Goal: Answer question/provide support: Share knowledge or assist other users

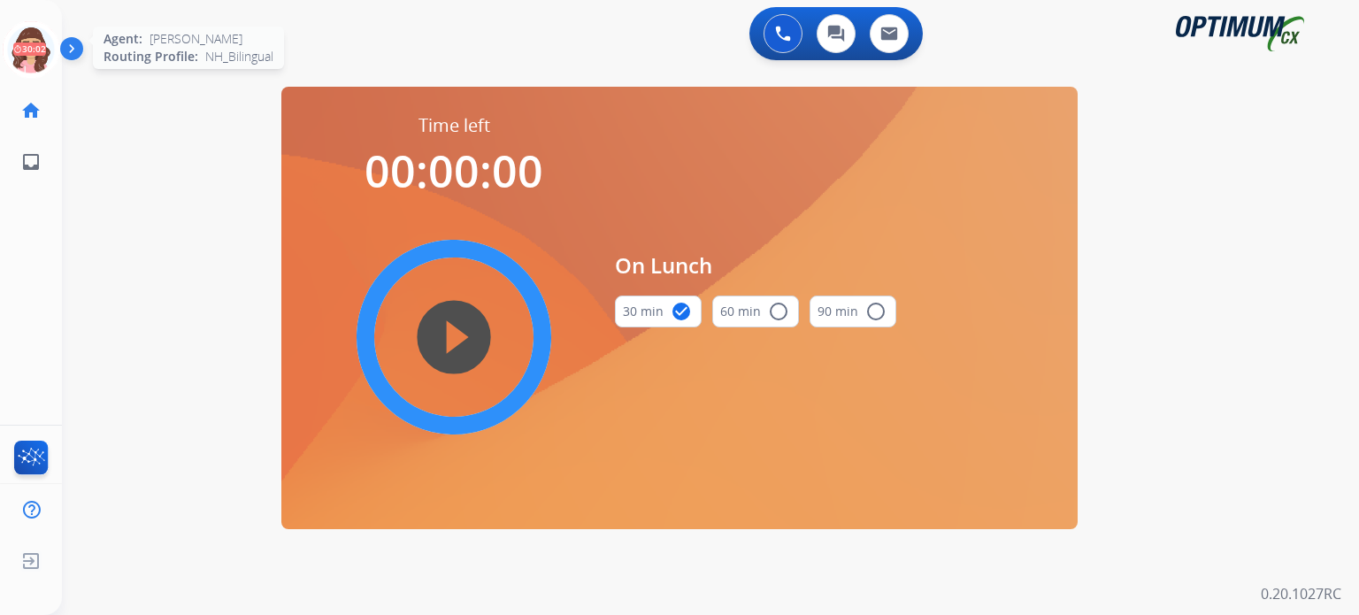
click at [27, 58] on icon at bounding box center [32, 50] width 58 height 58
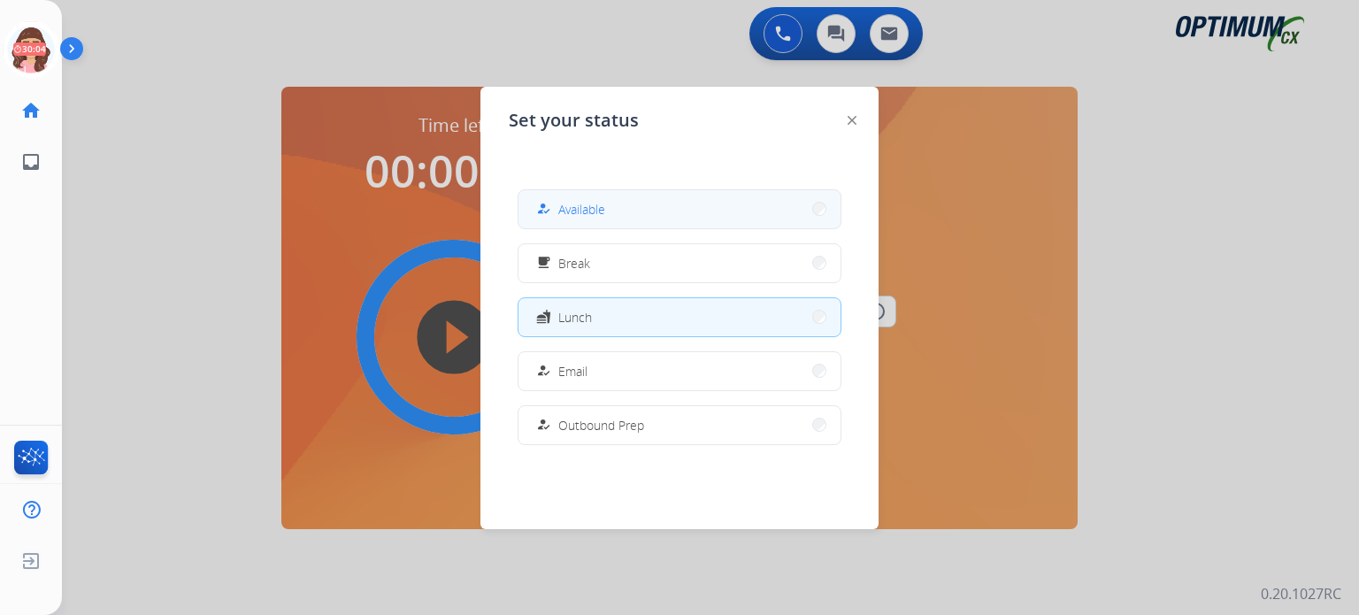
click at [581, 225] on button "how_to_reg Available" at bounding box center [680, 209] width 322 height 38
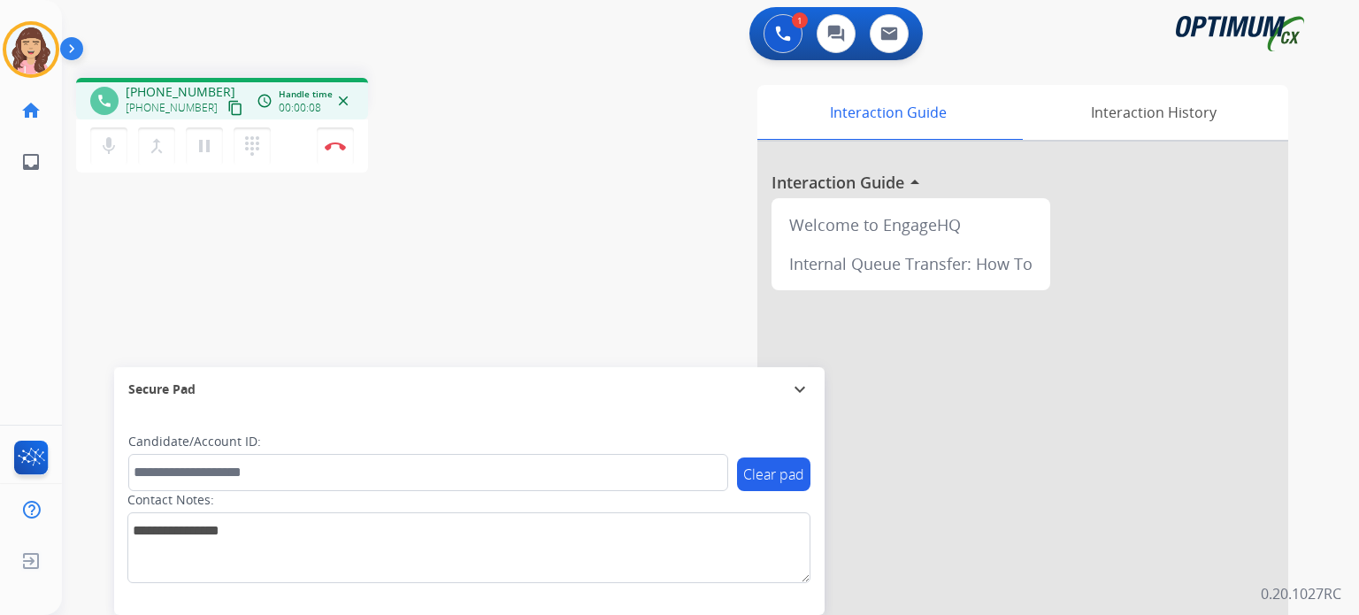
click at [227, 109] on mat-icon "content_copy" at bounding box center [235, 108] width 16 height 16
click at [108, 148] on mat-icon "mic" at bounding box center [108, 145] width 21 height 21
click at [108, 148] on mat-icon "mic_off" at bounding box center [108, 145] width 21 height 21
click at [364, 256] on div "phone [PHONE_NUMBER] [PHONE_NUMBER] content_copy access_time Call metrics Queue…" at bounding box center [689, 433] width 1255 height 738
click at [335, 143] on img at bounding box center [335, 146] width 21 height 9
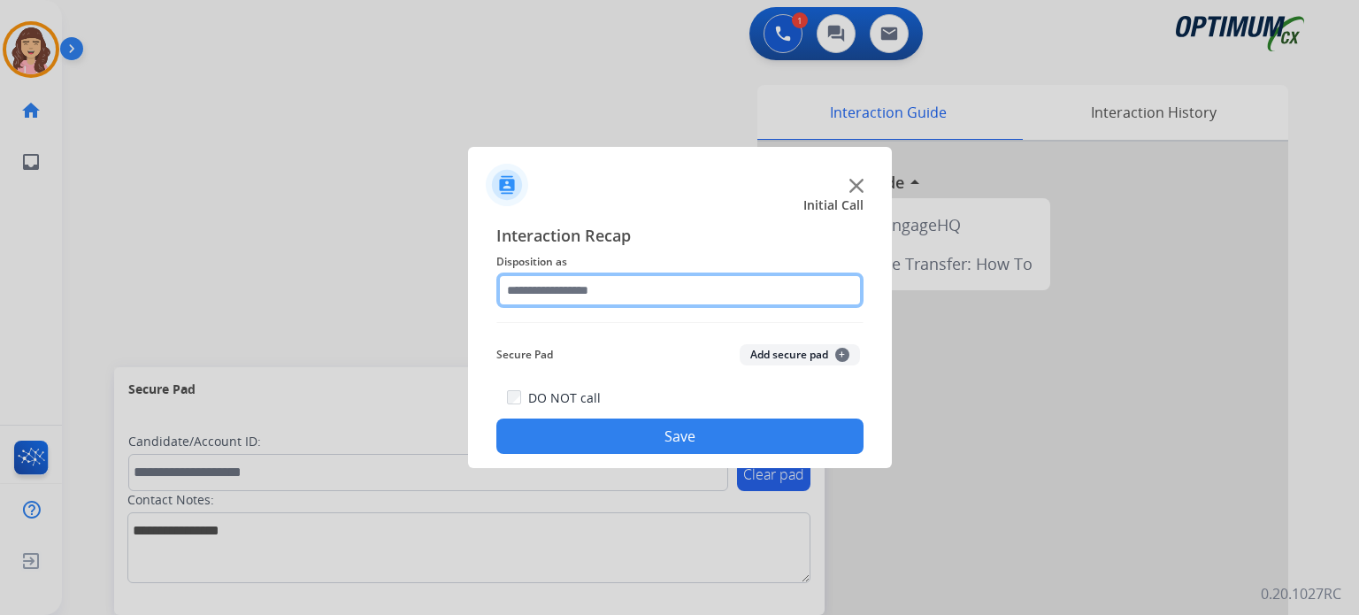
click at [629, 286] on input "text" at bounding box center [679, 290] width 367 height 35
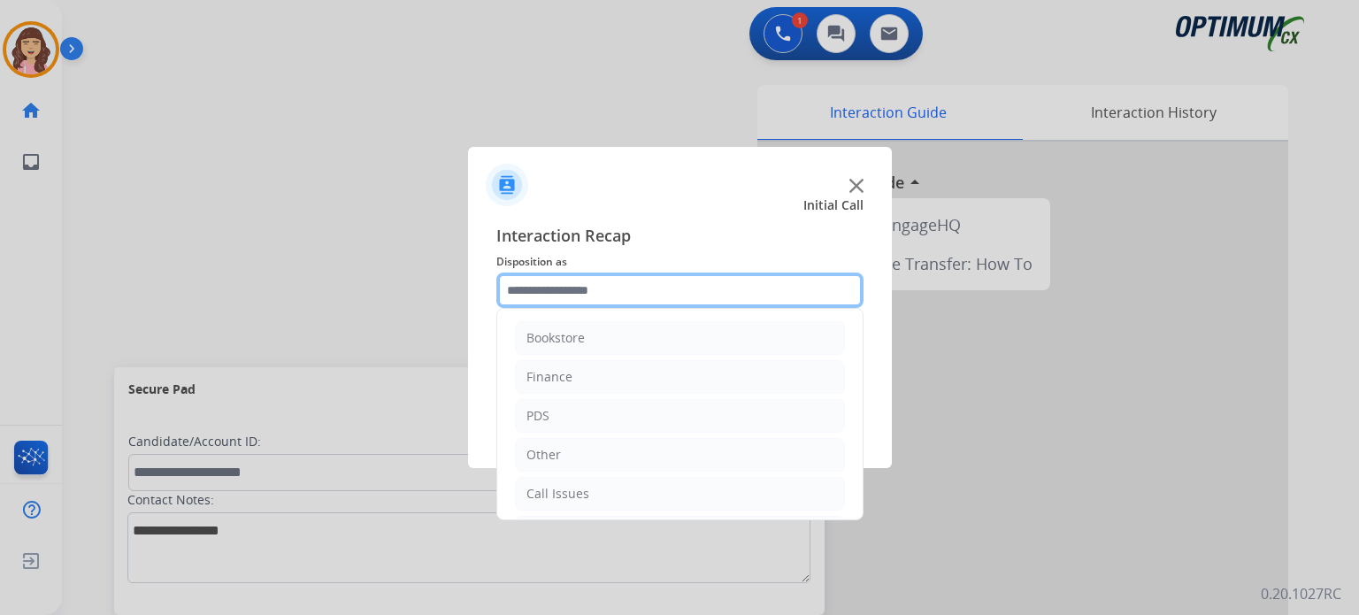
scroll to position [117, 0]
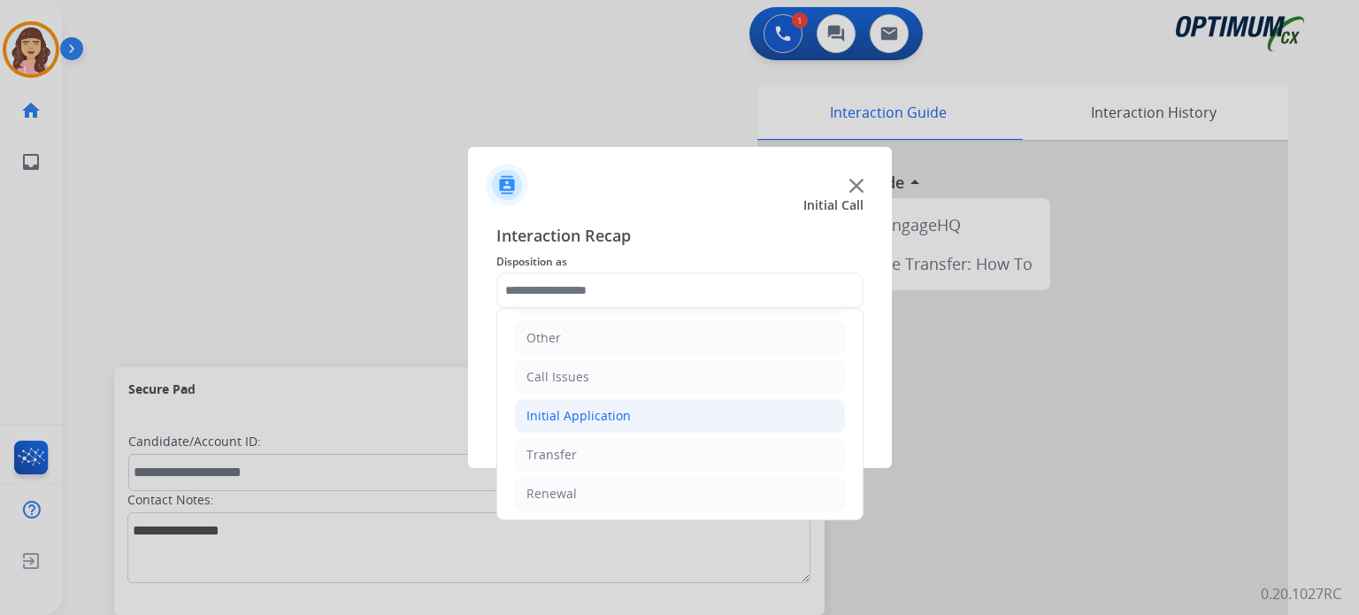
click at [619, 411] on div "Initial Application" at bounding box center [578, 416] width 104 height 18
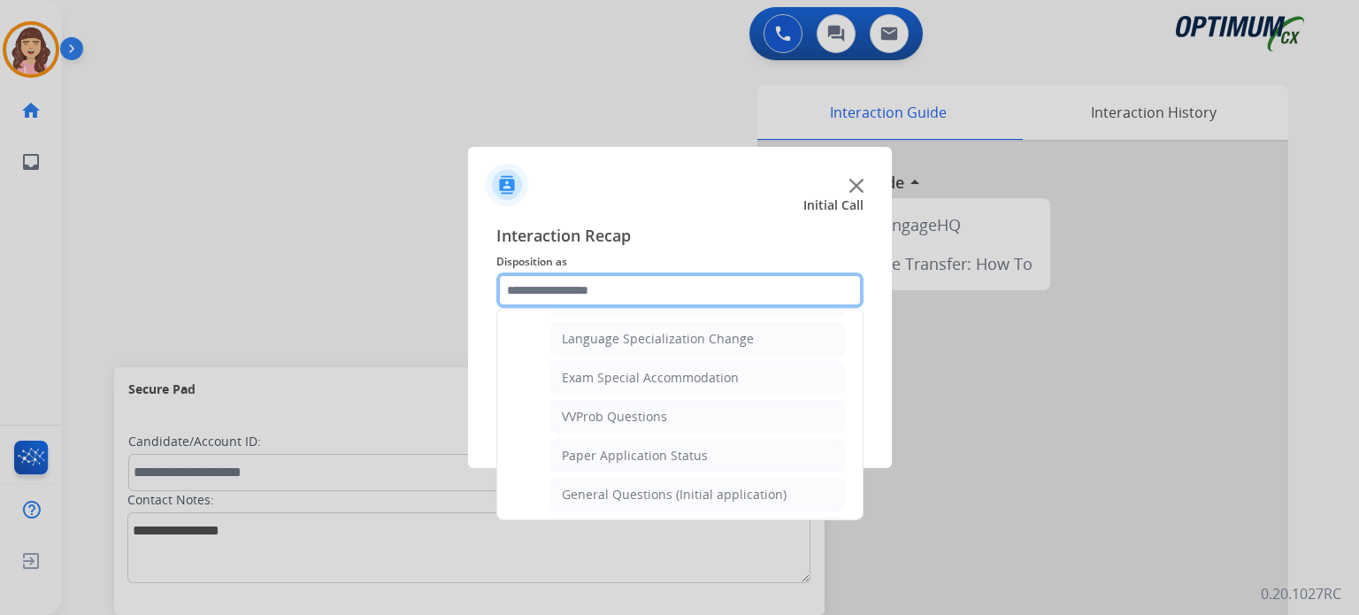
scroll to position [865, 0]
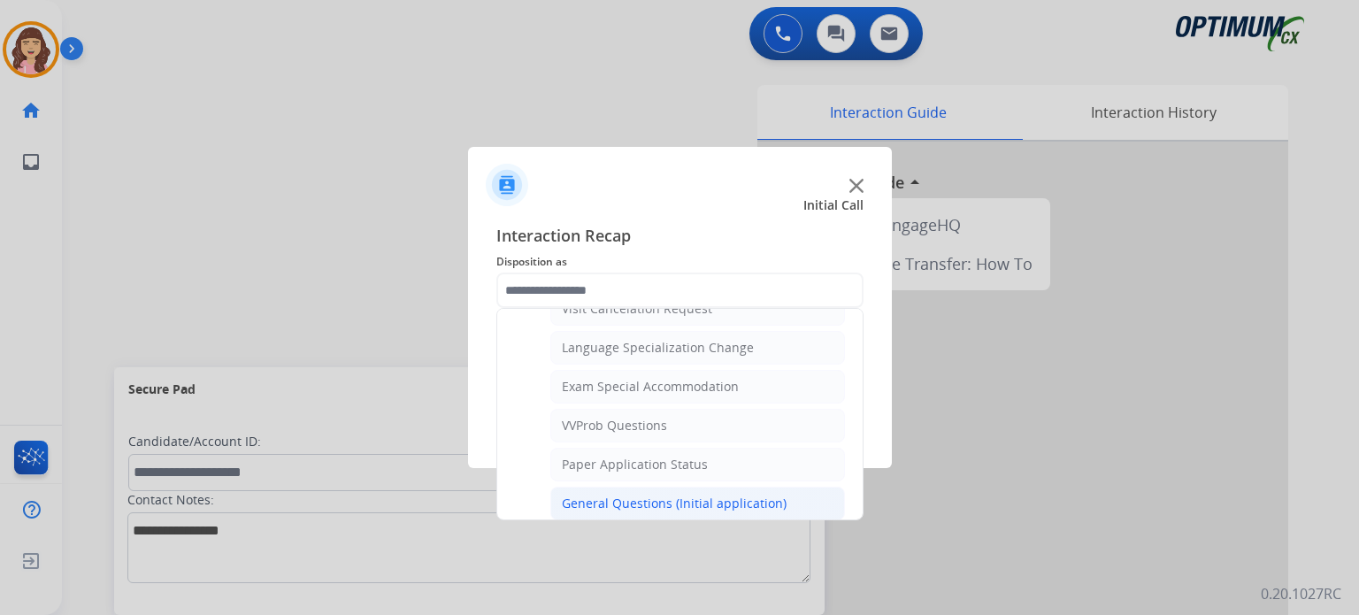
click at [655, 495] on div "General Questions (Initial application)" at bounding box center [674, 504] width 225 height 18
type input "**********"
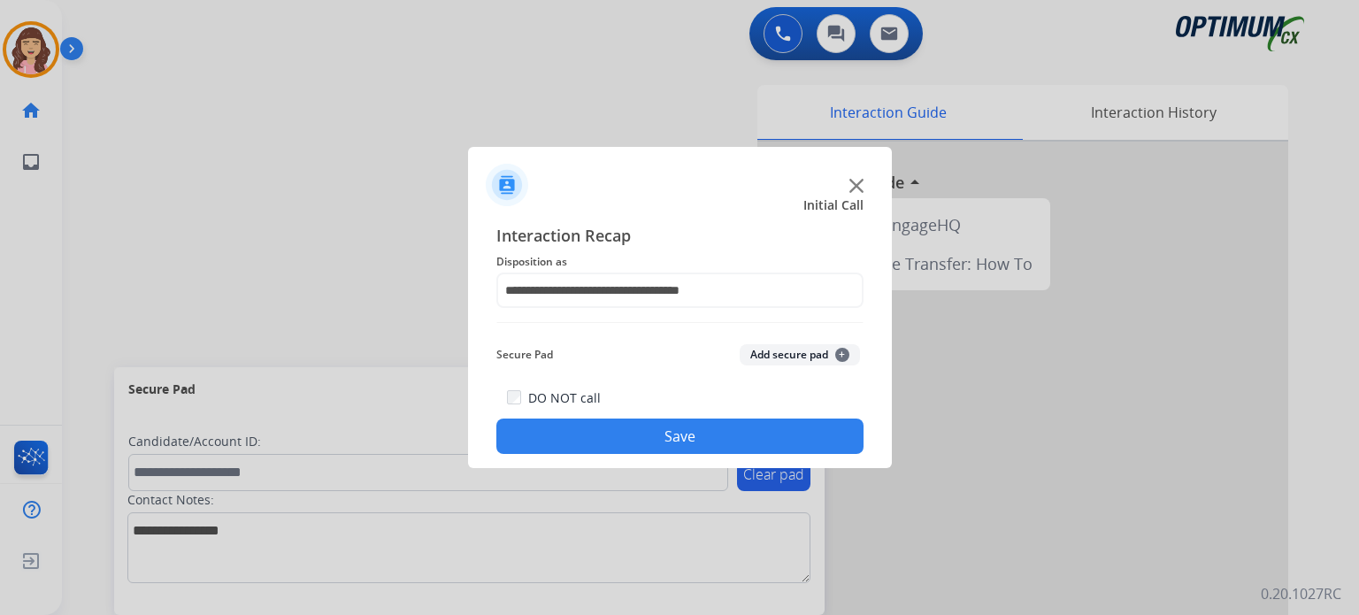
click at [680, 439] on button "Save" at bounding box center [679, 436] width 367 height 35
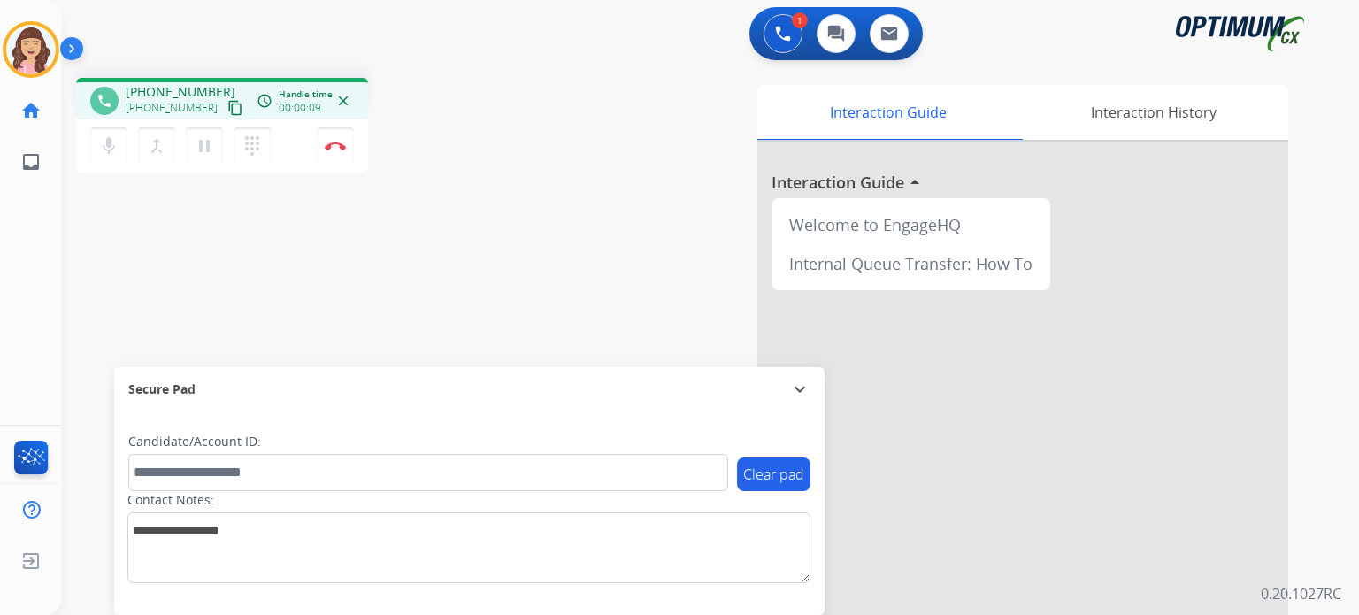
click at [227, 102] on mat-icon "content_copy" at bounding box center [235, 108] width 16 height 16
click at [110, 142] on mat-icon "mic" at bounding box center [108, 145] width 21 height 21
click at [110, 142] on mat-icon "mic_off" at bounding box center [108, 145] width 21 height 21
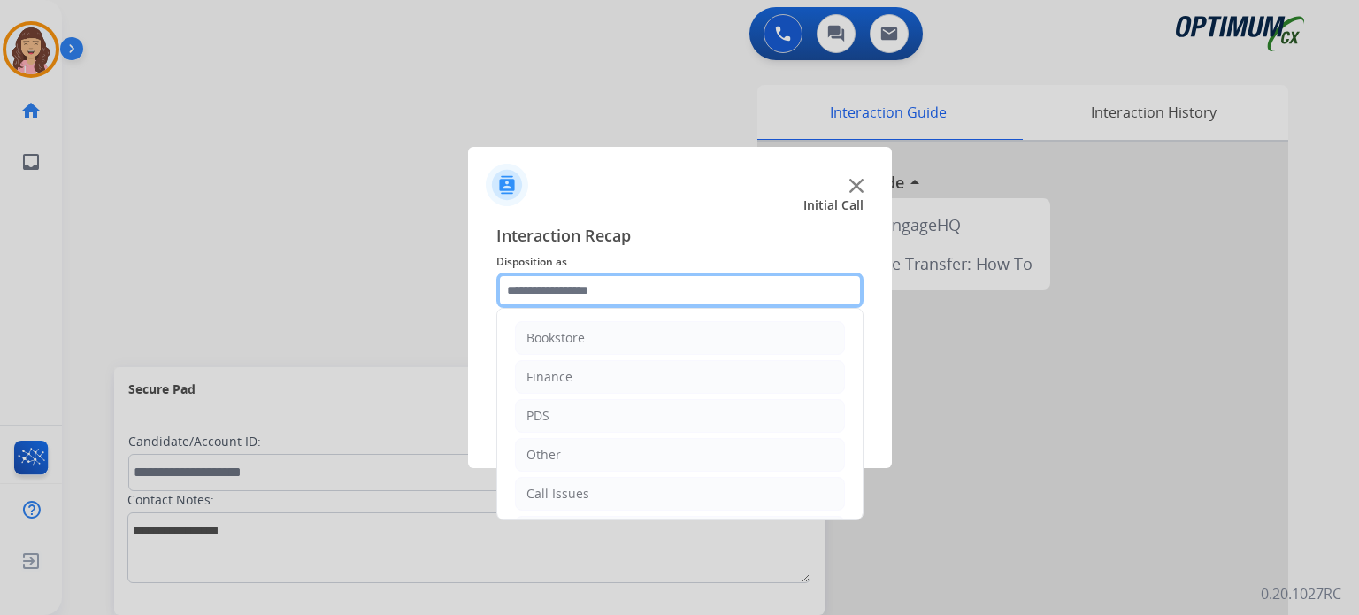
click at [612, 289] on input "text" at bounding box center [679, 290] width 367 height 35
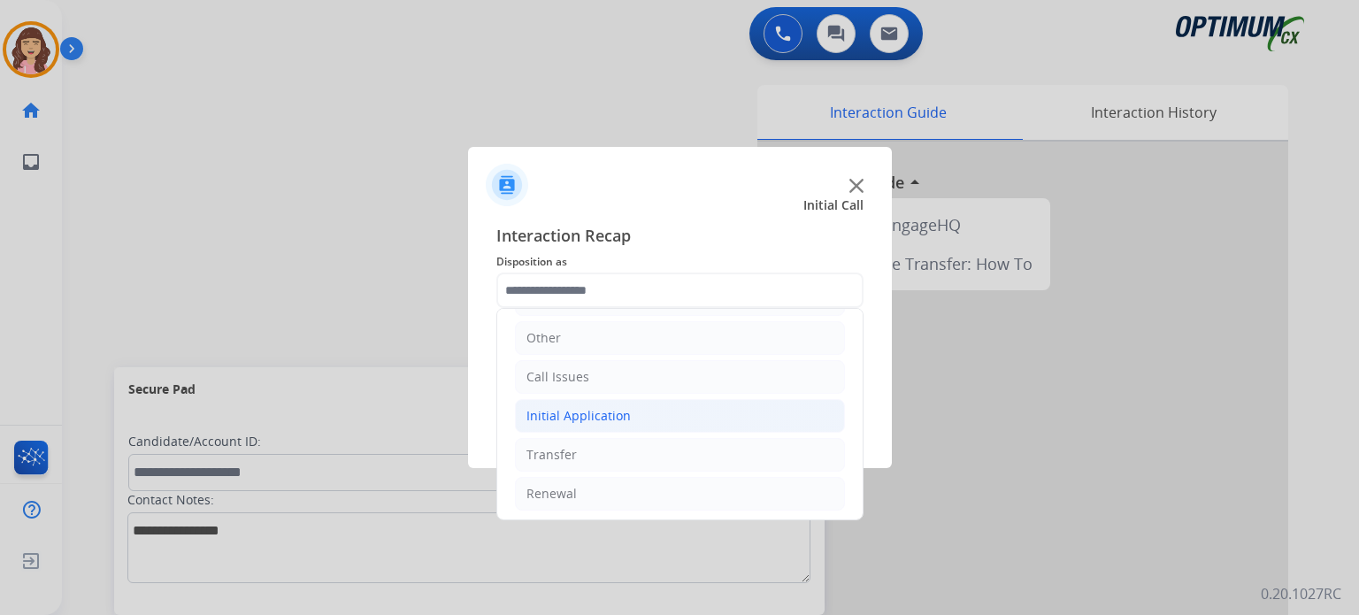
click at [655, 421] on li "Initial Application" at bounding box center [680, 416] width 330 height 34
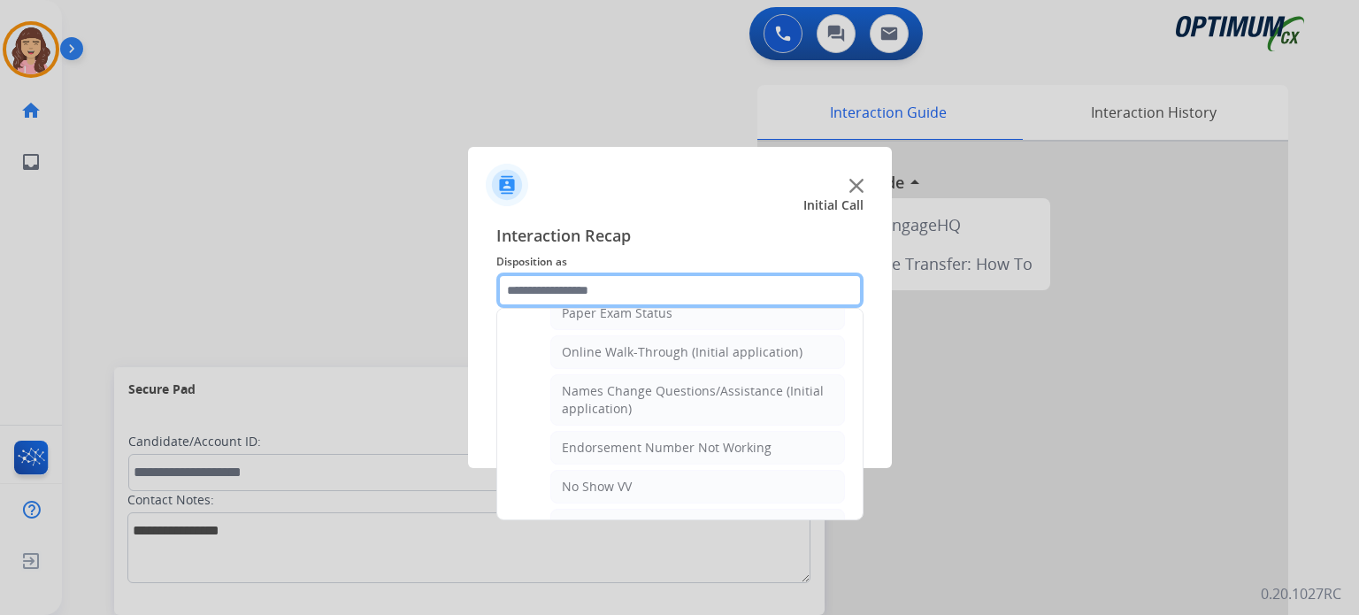
scroll to position [379, 0]
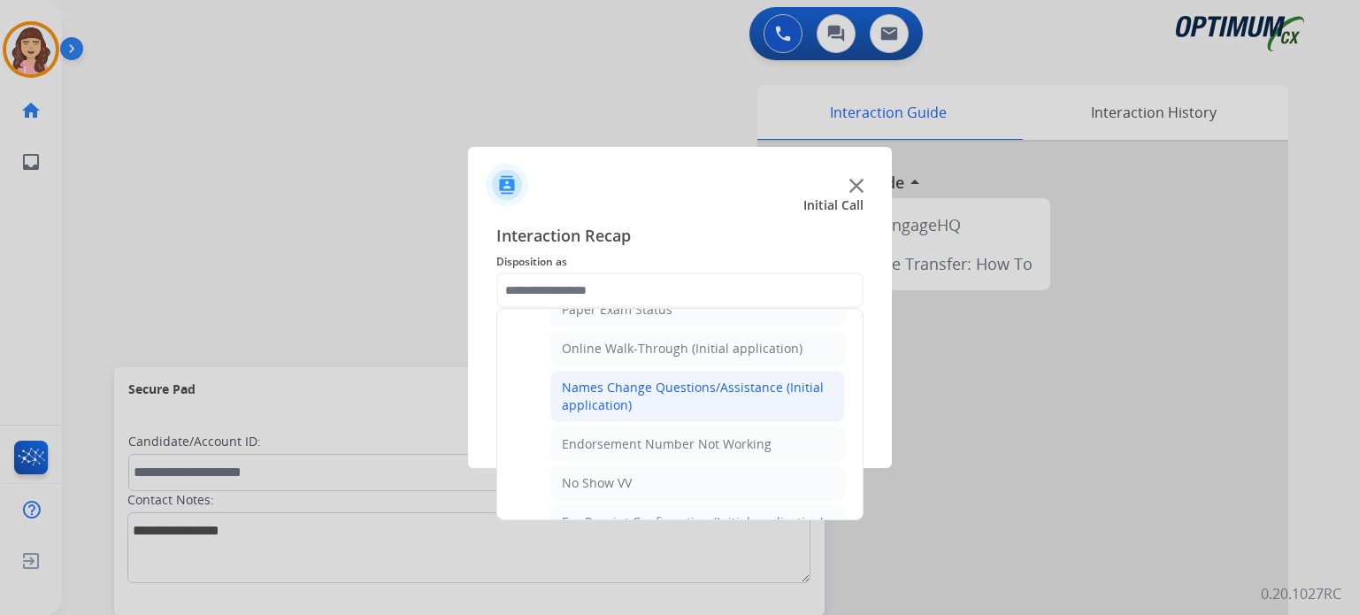
click at [649, 413] on li "Names Change Questions/Assistance (Initial application)" at bounding box center [697, 396] width 295 height 51
type input "**********"
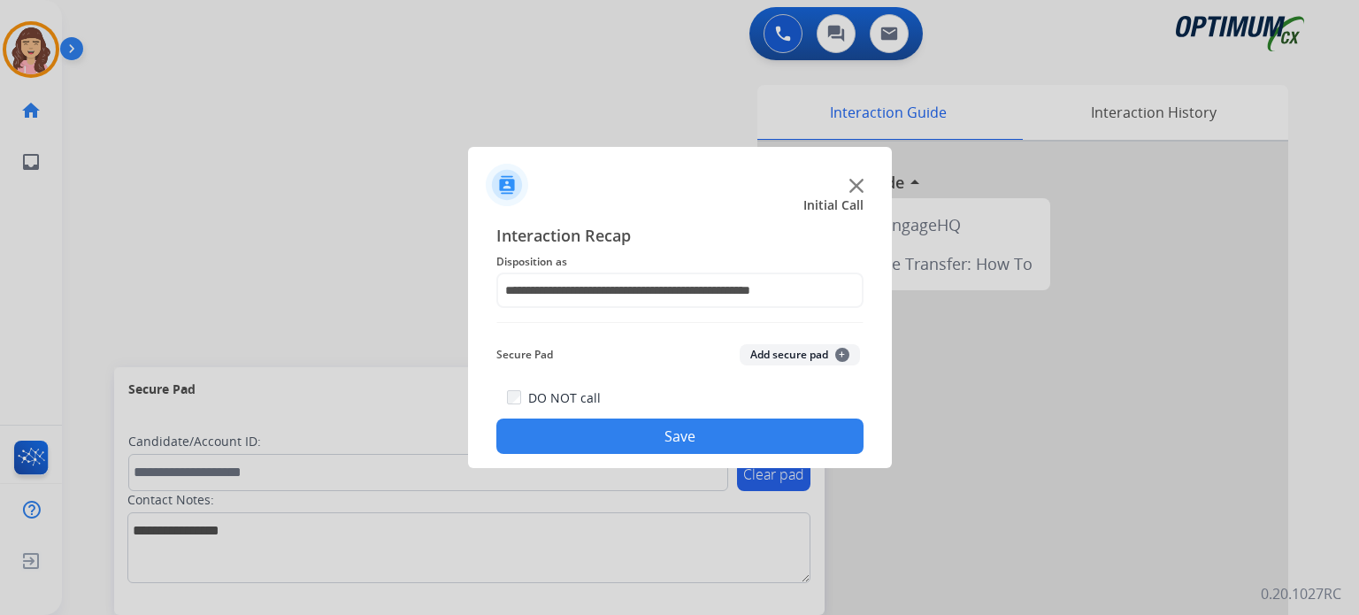
click at [663, 433] on button "Save" at bounding box center [679, 436] width 367 height 35
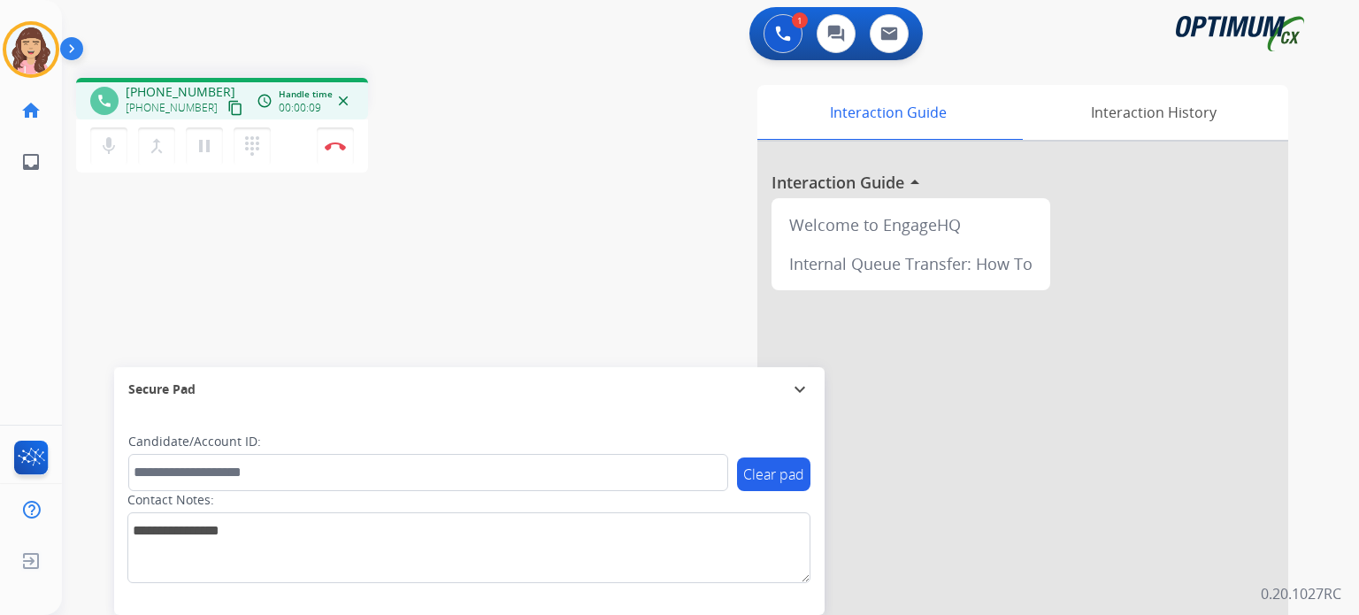
click at [227, 111] on mat-icon "content_copy" at bounding box center [235, 108] width 16 height 16
click at [319, 244] on div "phone [PHONE_NUMBER] [PHONE_NUMBER] content_copy access_time Call metrics Queue…" at bounding box center [689, 433] width 1255 height 738
click at [337, 147] on img at bounding box center [335, 146] width 21 height 9
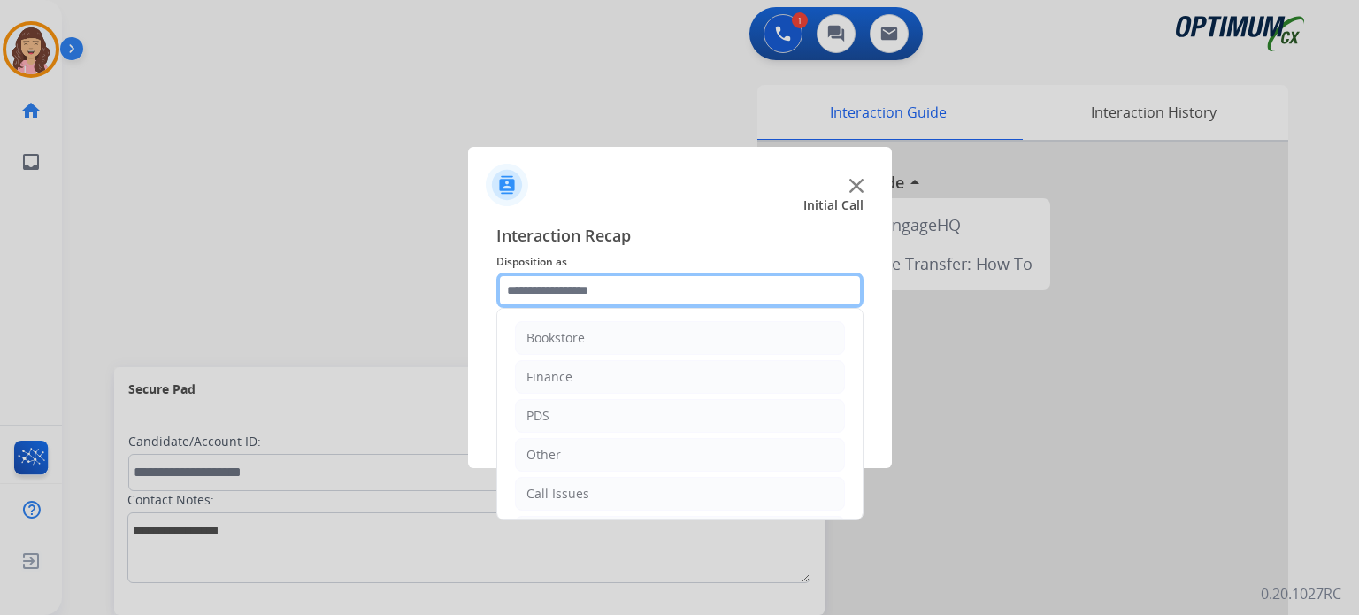
click at [616, 299] on input "text" at bounding box center [679, 290] width 367 height 35
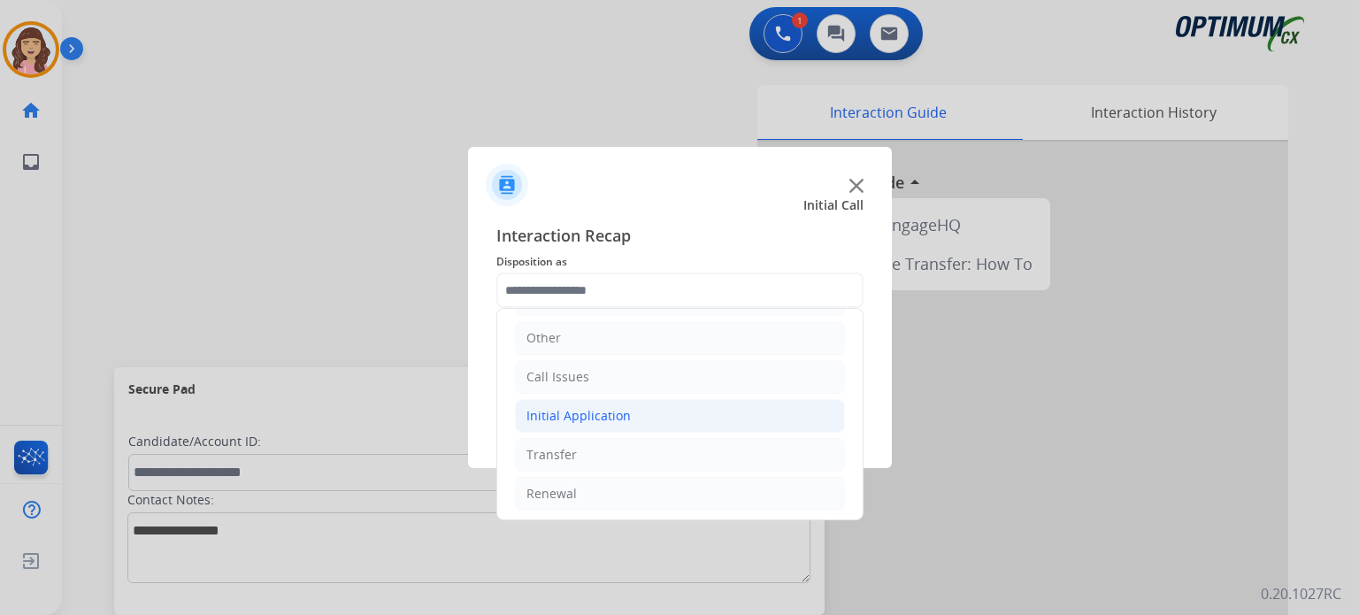
click at [633, 411] on li "Initial Application" at bounding box center [680, 416] width 330 height 34
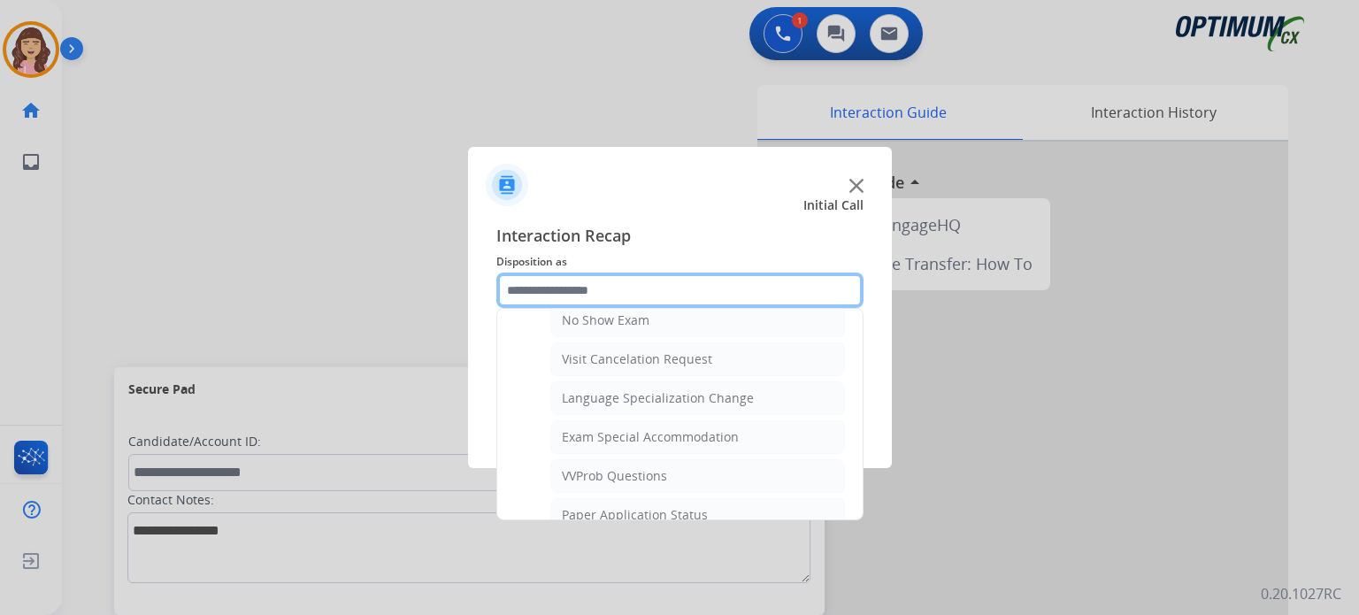
scroll to position [895, 0]
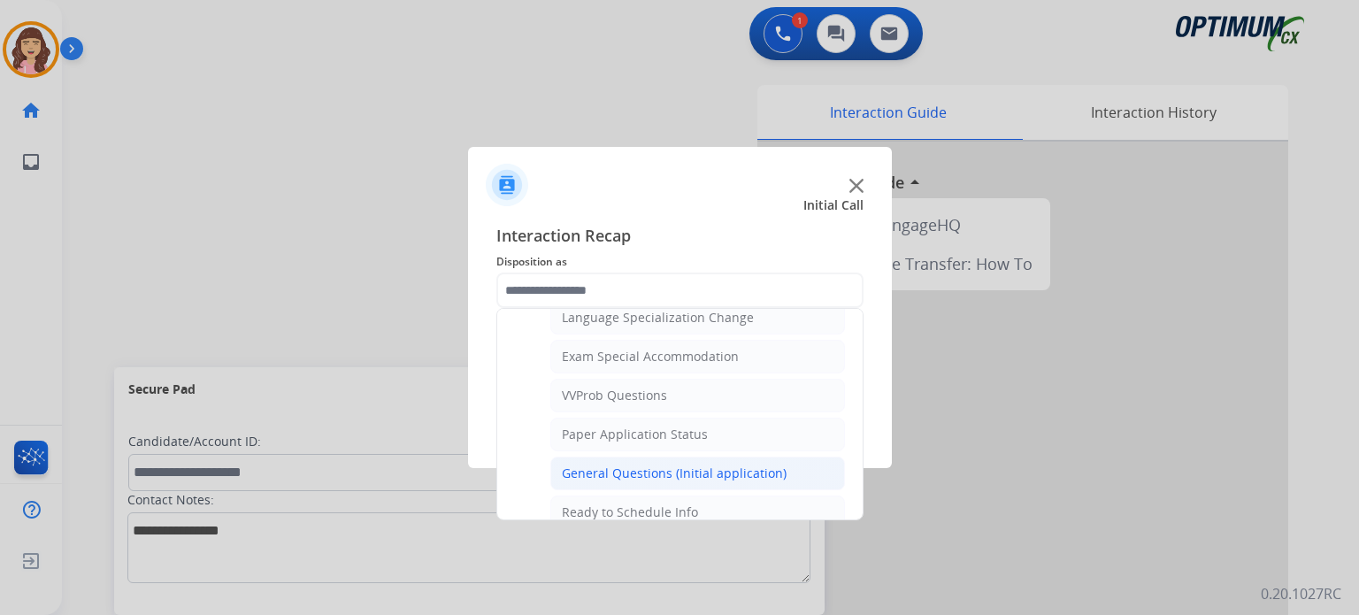
click at [688, 465] on div "General Questions (Initial application)" at bounding box center [674, 474] width 225 height 18
type input "**********"
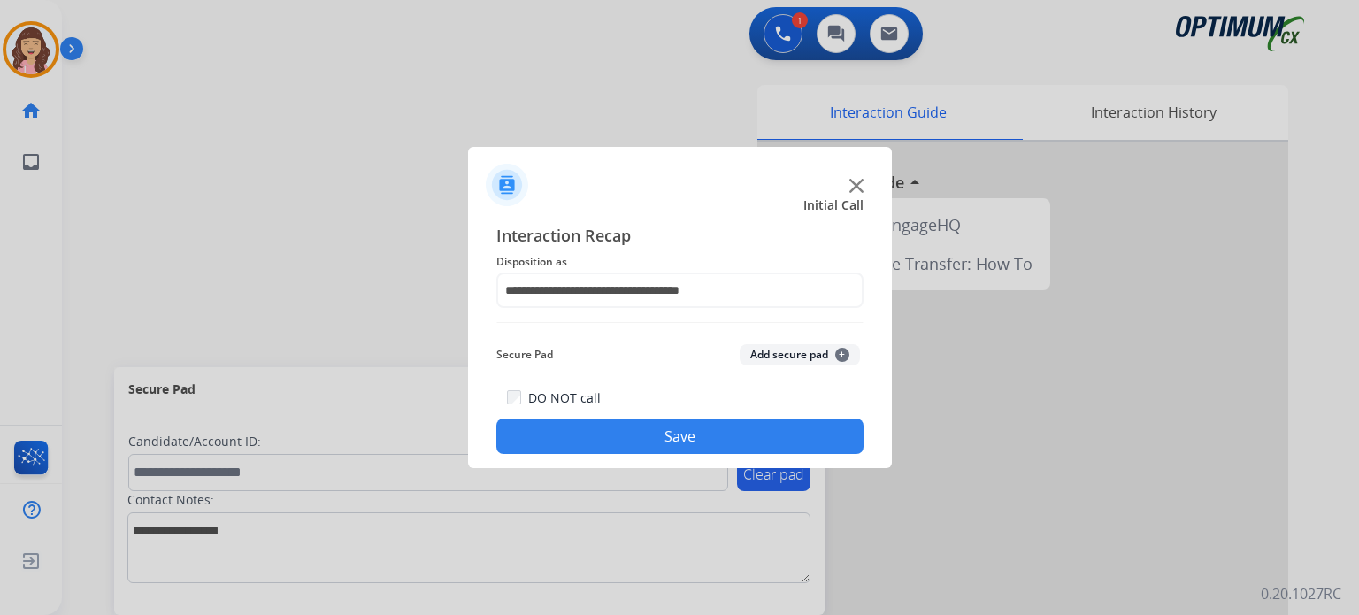
click at [664, 442] on button "Save" at bounding box center [679, 436] width 367 height 35
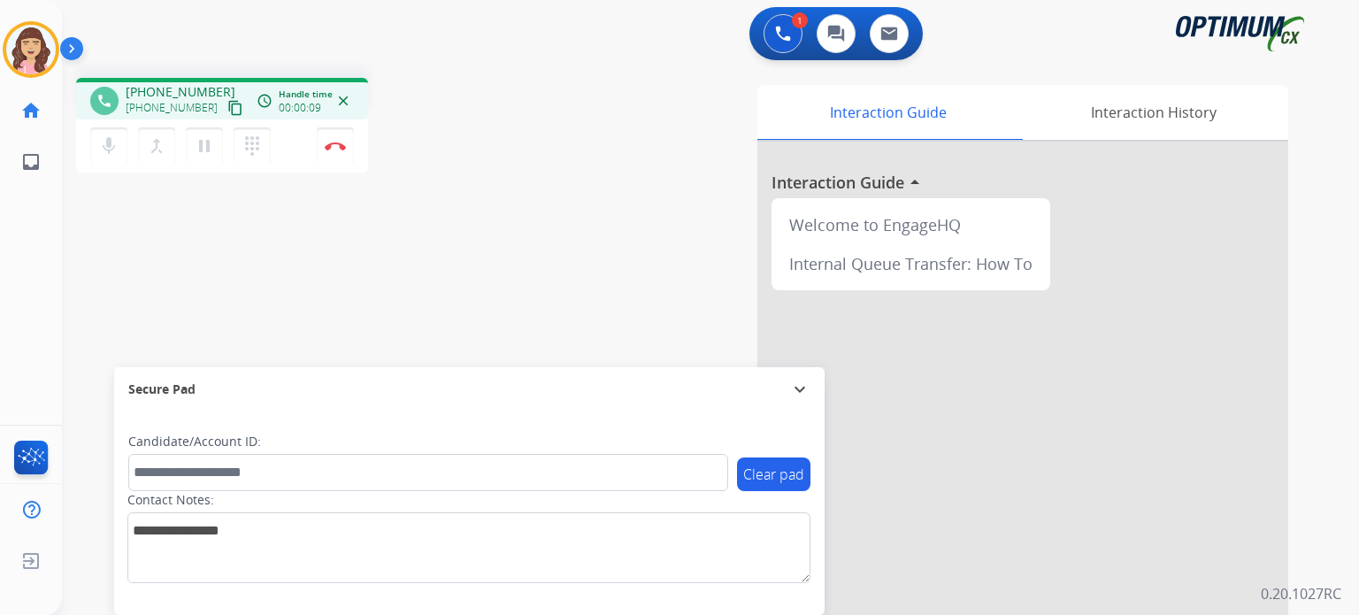
click at [227, 109] on mat-icon "content_copy" at bounding box center [235, 108] width 16 height 16
click at [207, 145] on mat-icon "pause" at bounding box center [204, 145] width 21 height 21
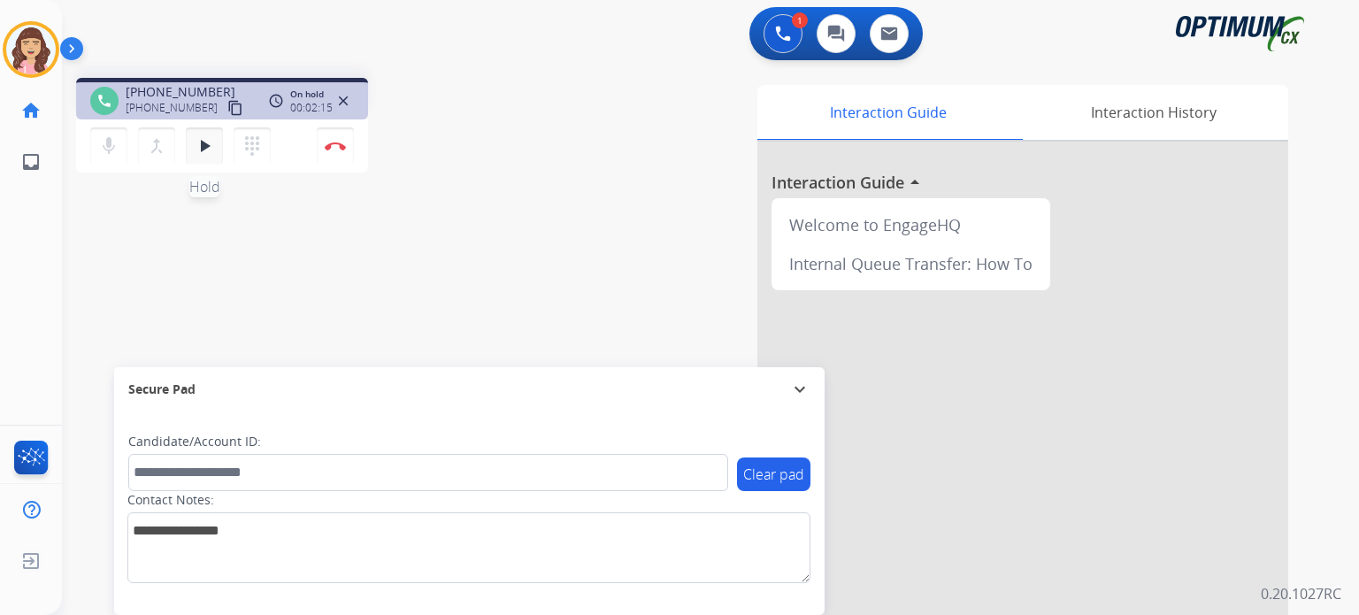
click at [202, 150] on mat-icon "play_arrow" at bounding box center [204, 145] width 21 height 21
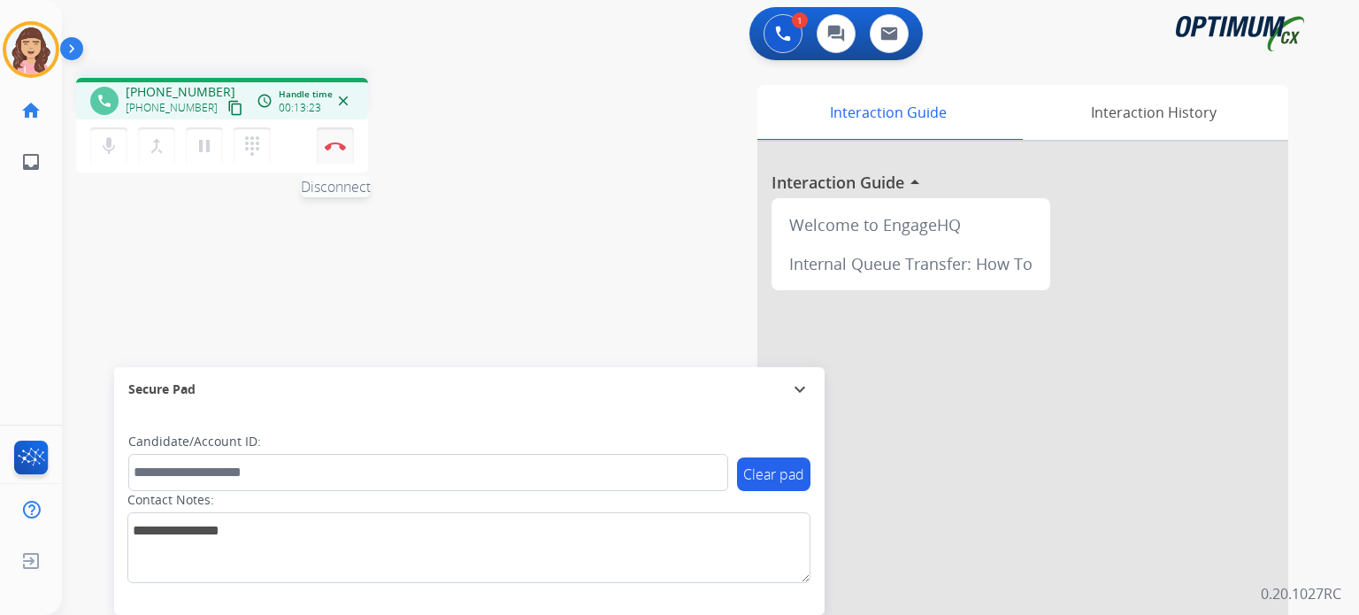
click at [336, 148] on img at bounding box center [335, 146] width 21 height 9
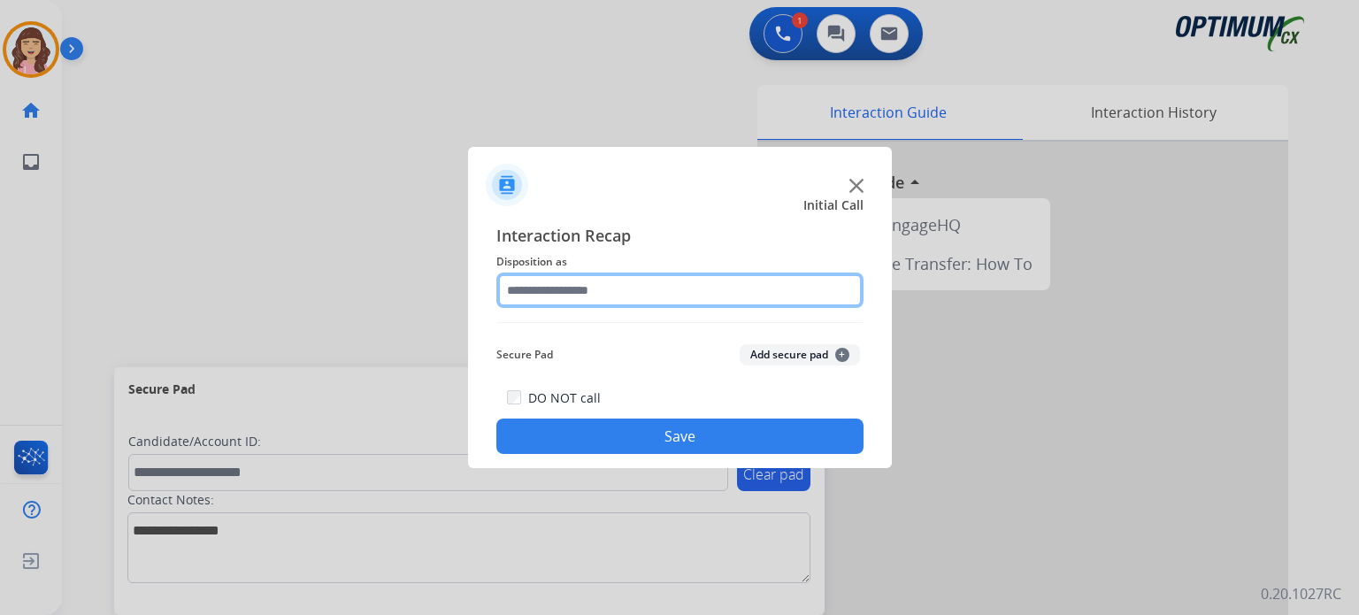
click at [579, 288] on input "text" at bounding box center [679, 290] width 367 height 35
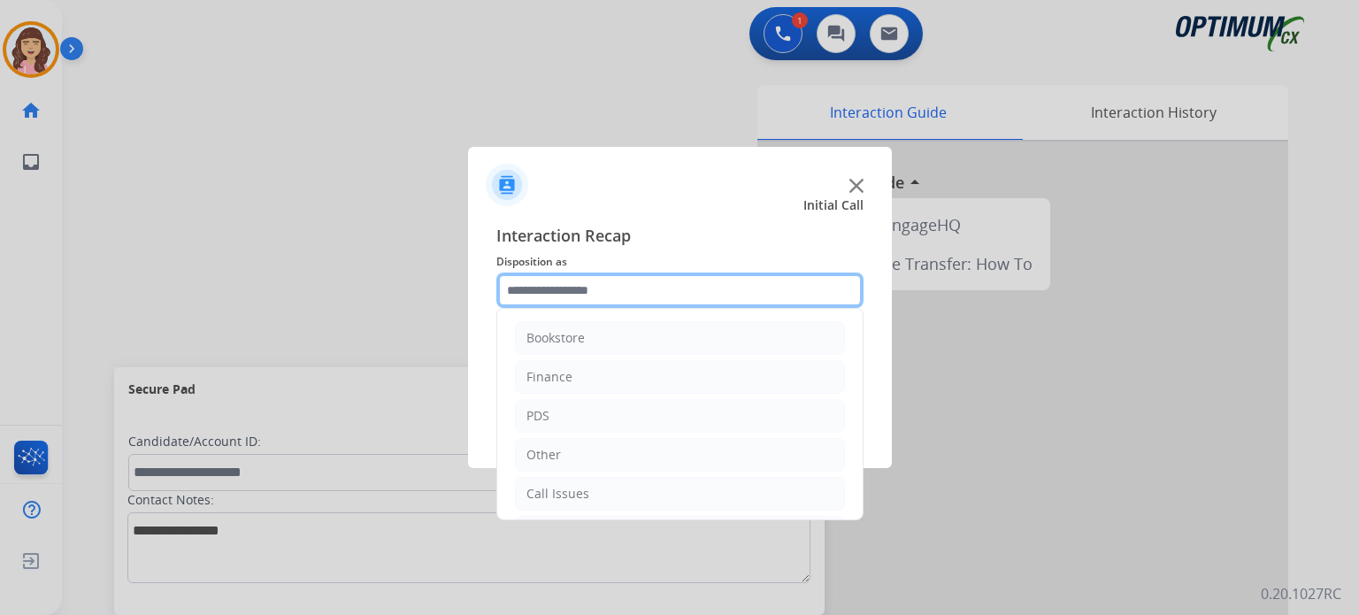
scroll to position [117, 0]
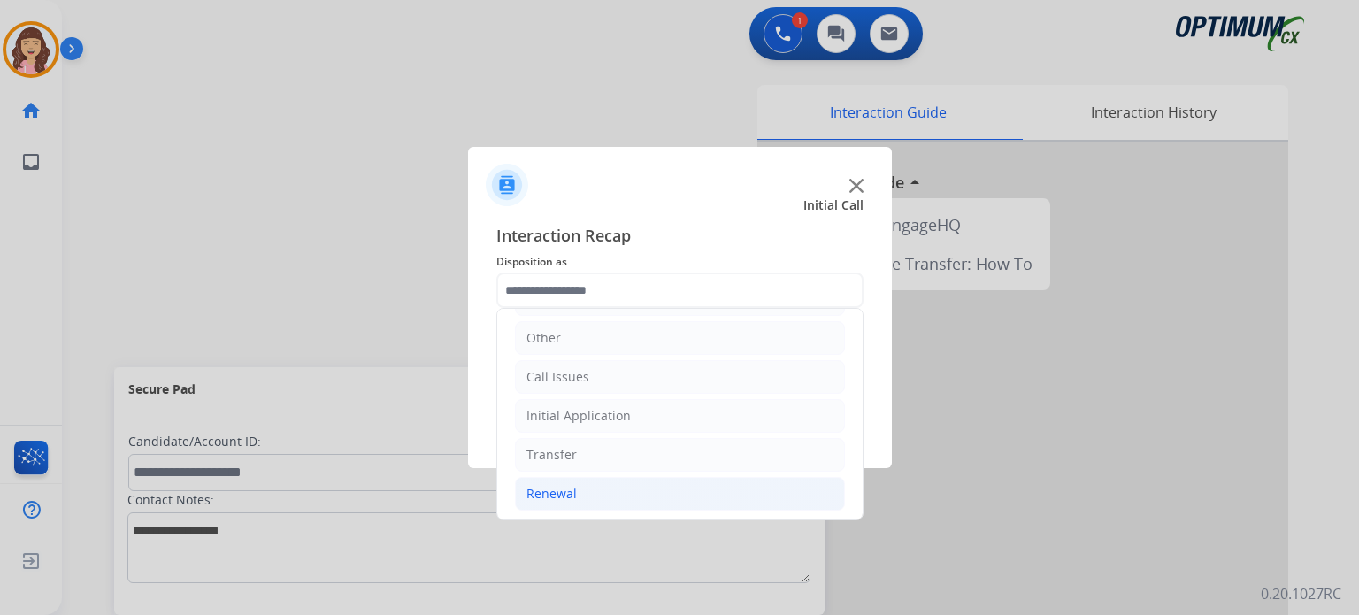
click at [590, 493] on li "Renewal" at bounding box center [680, 494] width 330 height 34
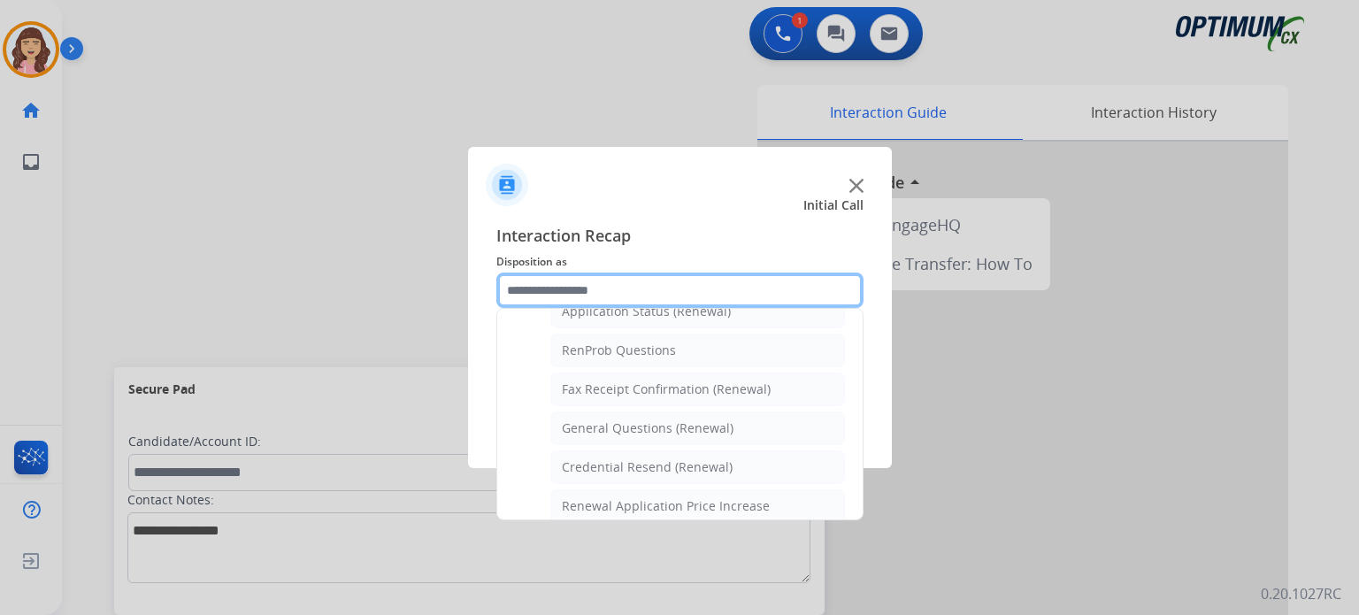
scroll to position [428, 0]
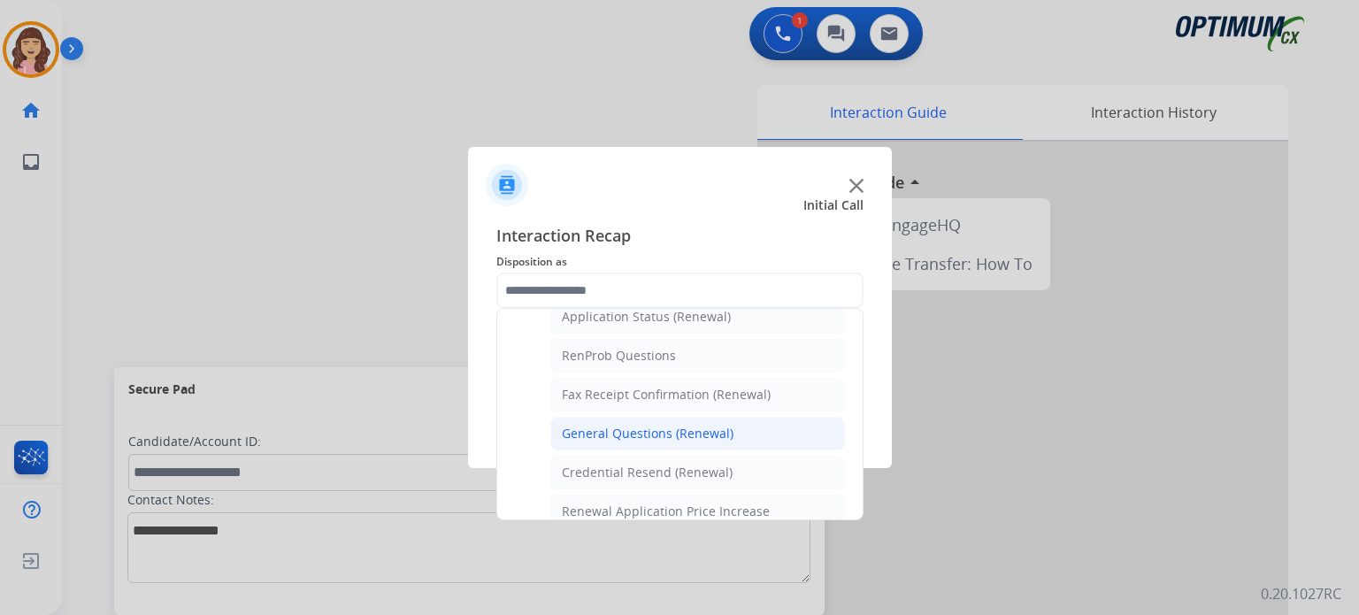
click at [650, 427] on div "General Questions (Renewal)" at bounding box center [648, 434] width 172 height 18
type input "**********"
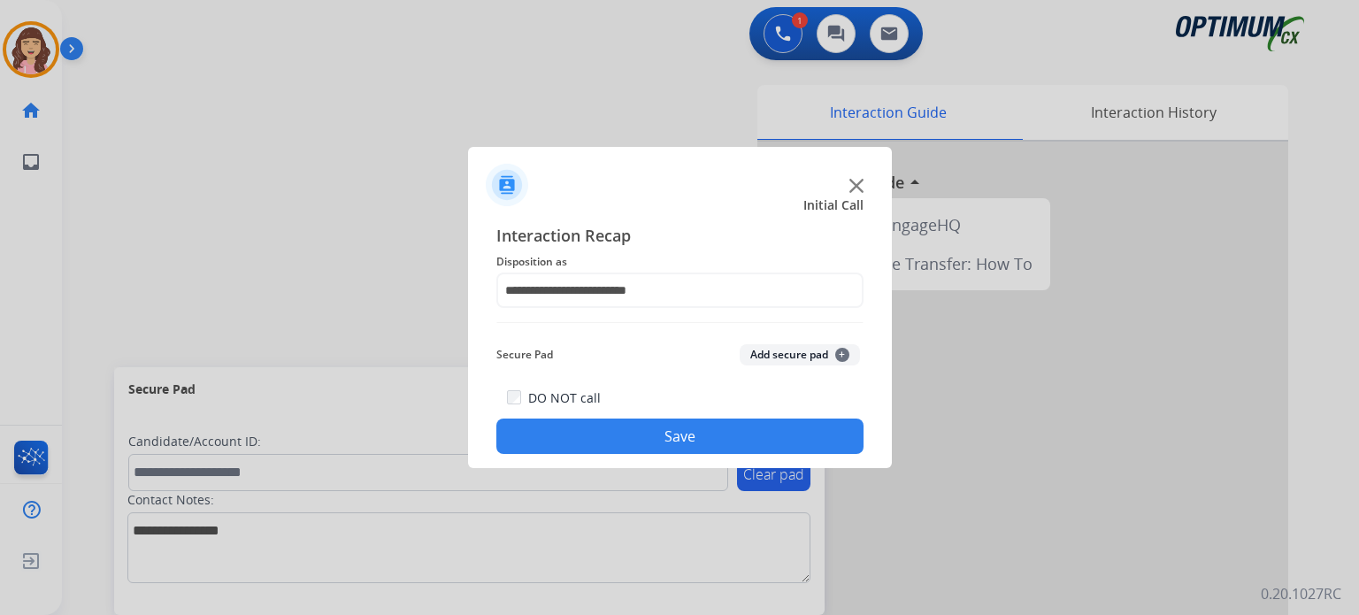
click at [672, 427] on button "Save" at bounding box center [679, 436] width 367 height 35
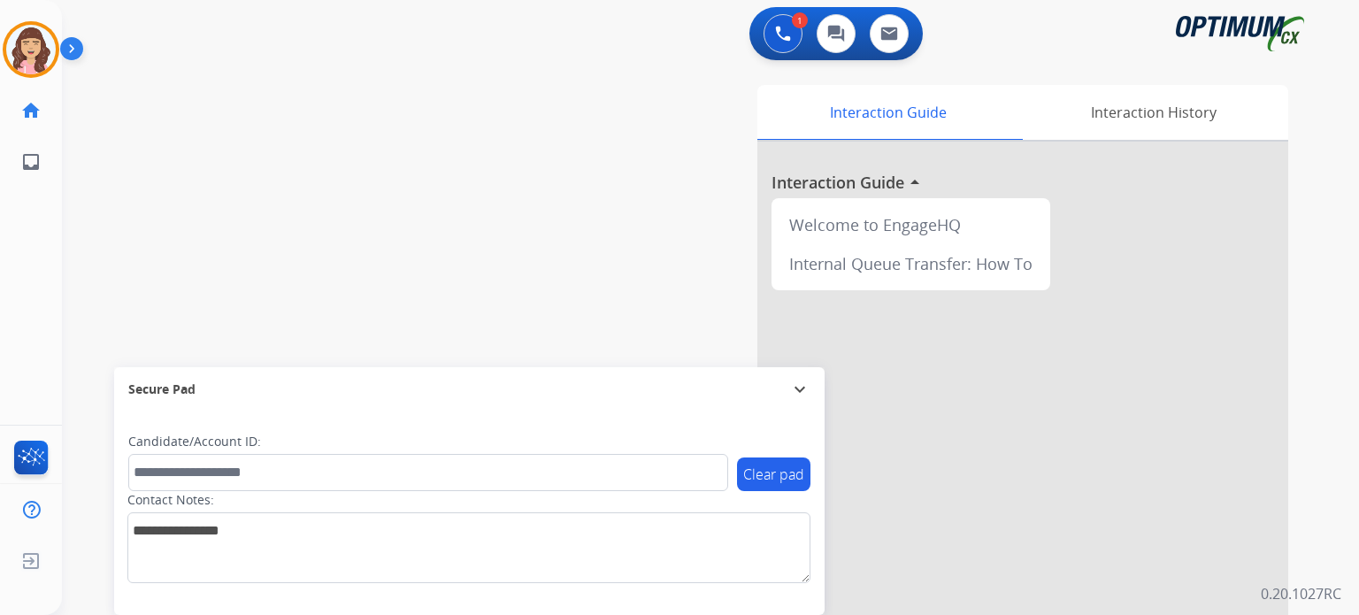
click at [397, 209] on div "swap_horiz Break voice bridge close_fullscreen Connect 3-Way Call merge_type Se…" at bounding box center [689, 433] width 1255 height 738
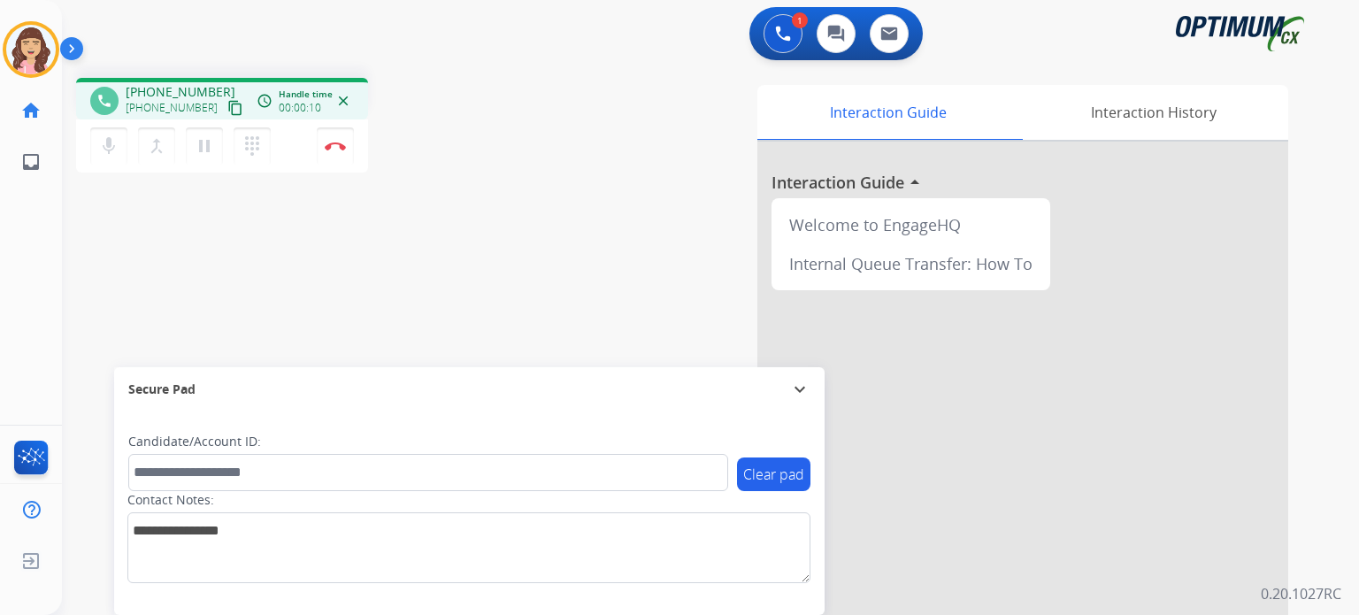
click at [225, 106] on button "content_copy" at bounding box center [235, 107] width 21 height 21
click at [464, 327] on div "phone [PHONE_NUMBER] [PHONE_NUMBER] content_copy access_time Call metrics Queue…" at bounding box center [689, 433] width 1255 height 738
click at [333, 152] on button "Disconnect" at bounding box center [335, 145] width 37 height 37
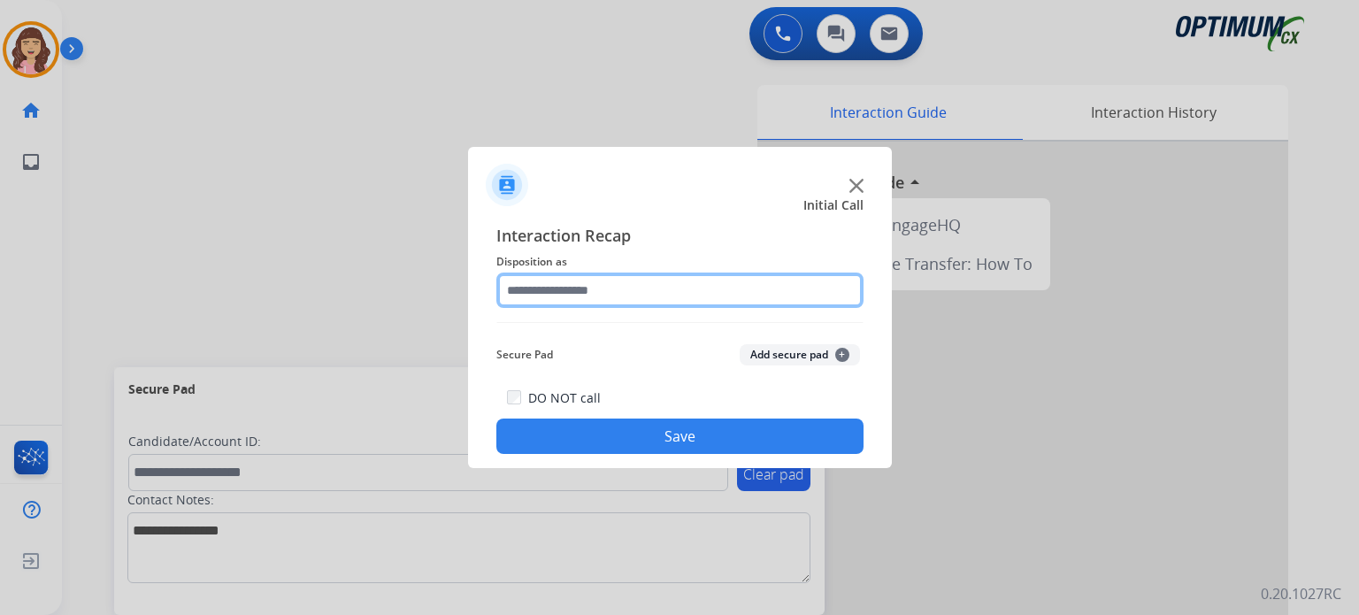
click at [604, 286] on input "text" at bounding box center [679, 290] width 367 height 35
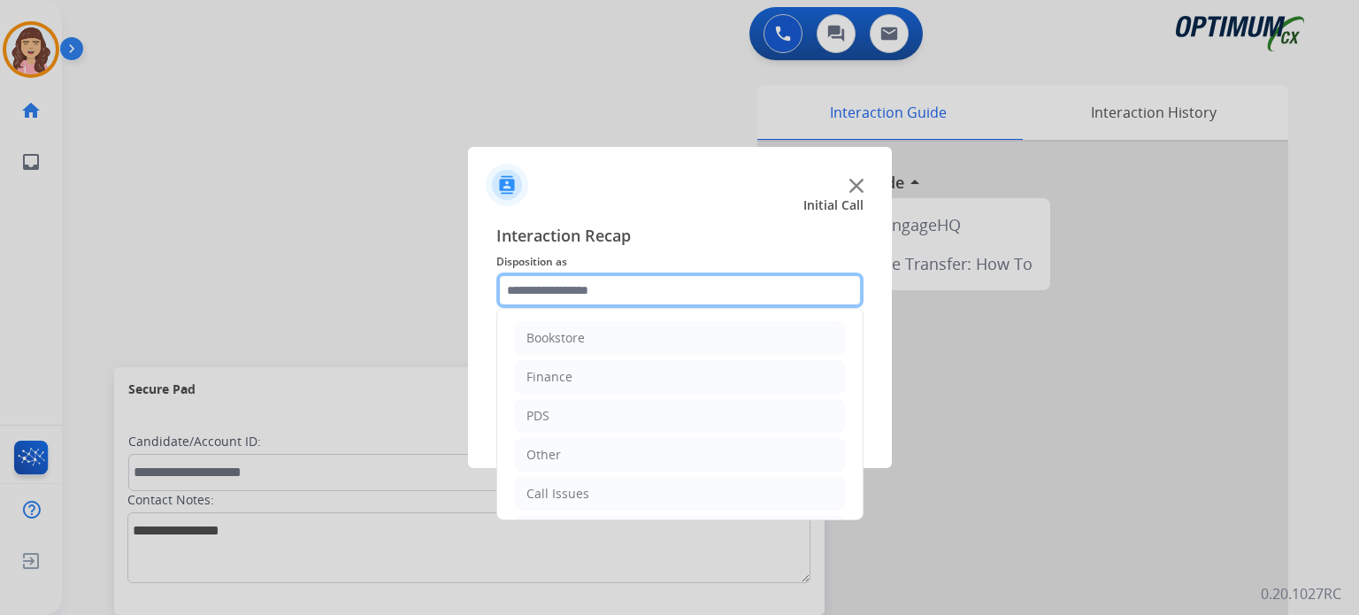
scroll to position [117, 0]
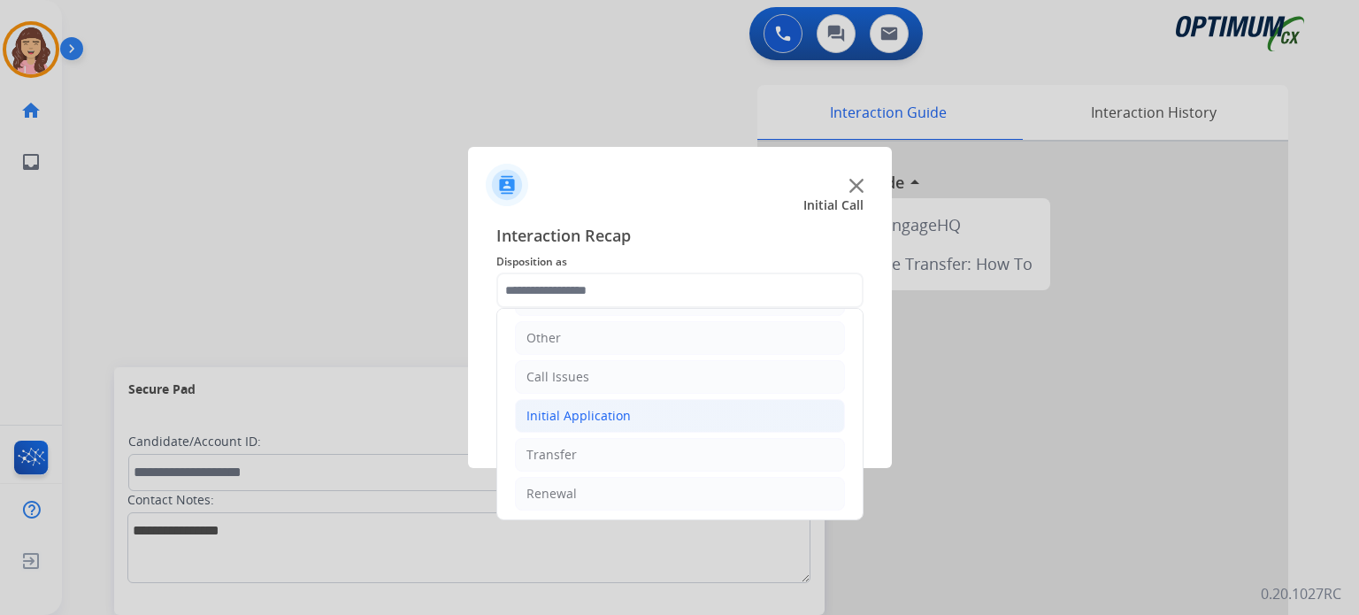
click at [628, 410] on li "Initial Application" at bounding box center [680, 416] width 330 height 34
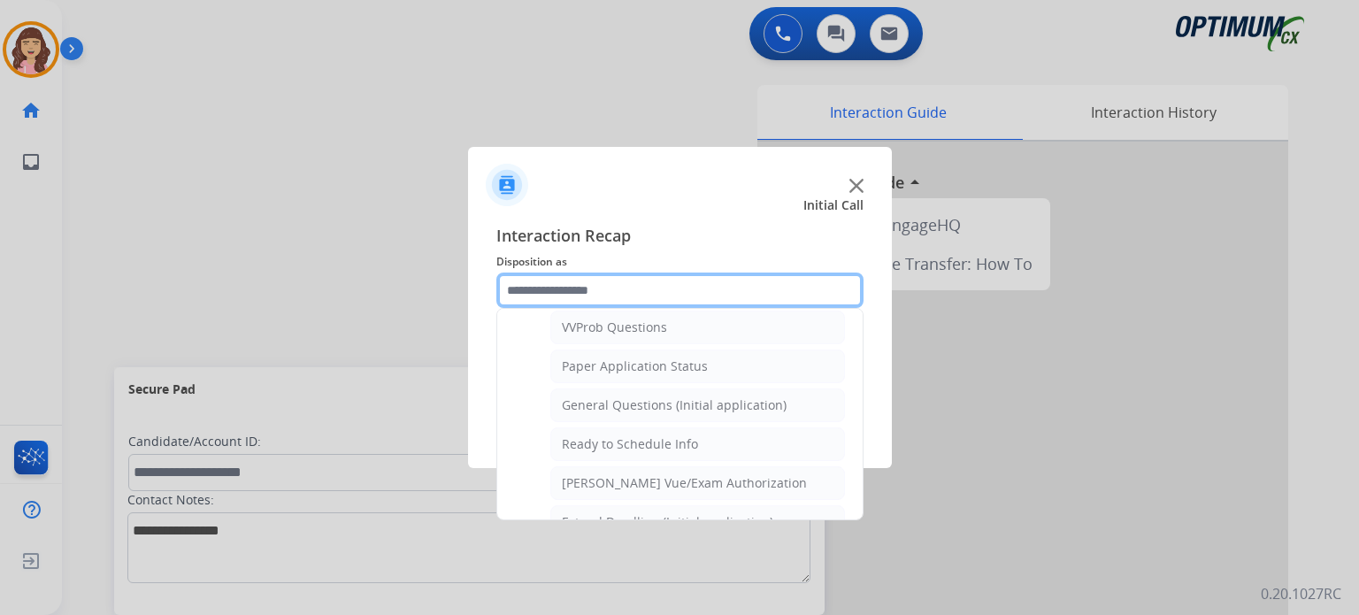
scroll to position [941, 0]
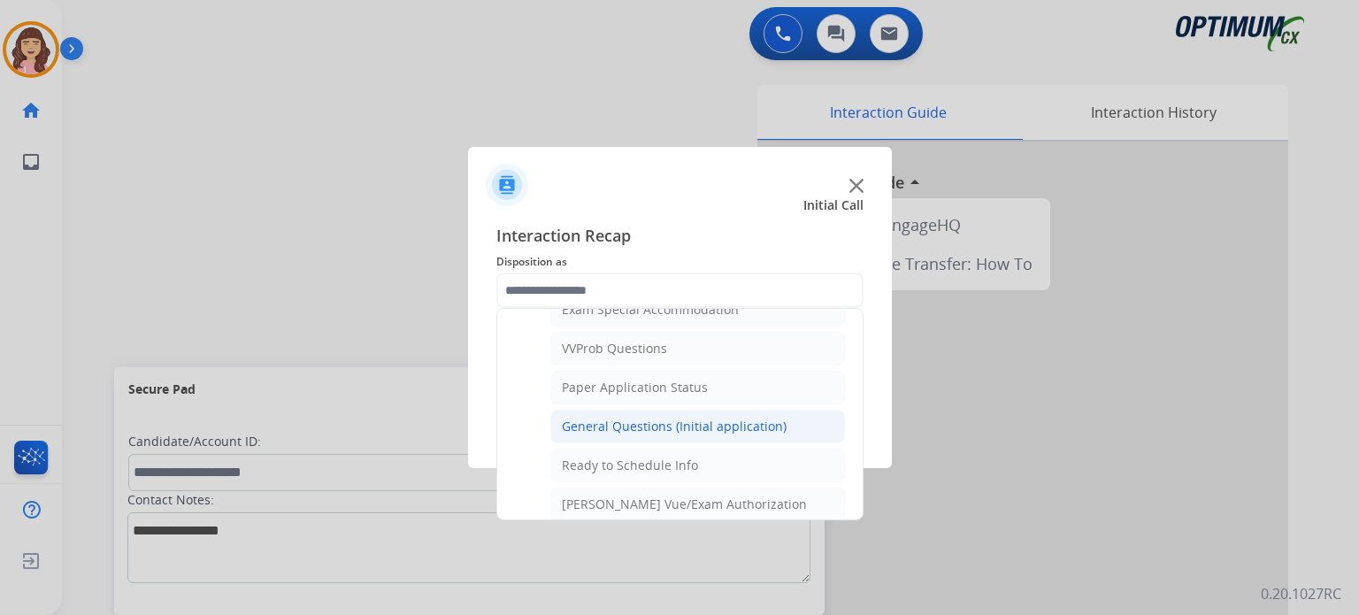
click at [685, 420] on div "General Questions (Initial application)" at bounding box center [674, 427] width 225 height 18
type input "**********"
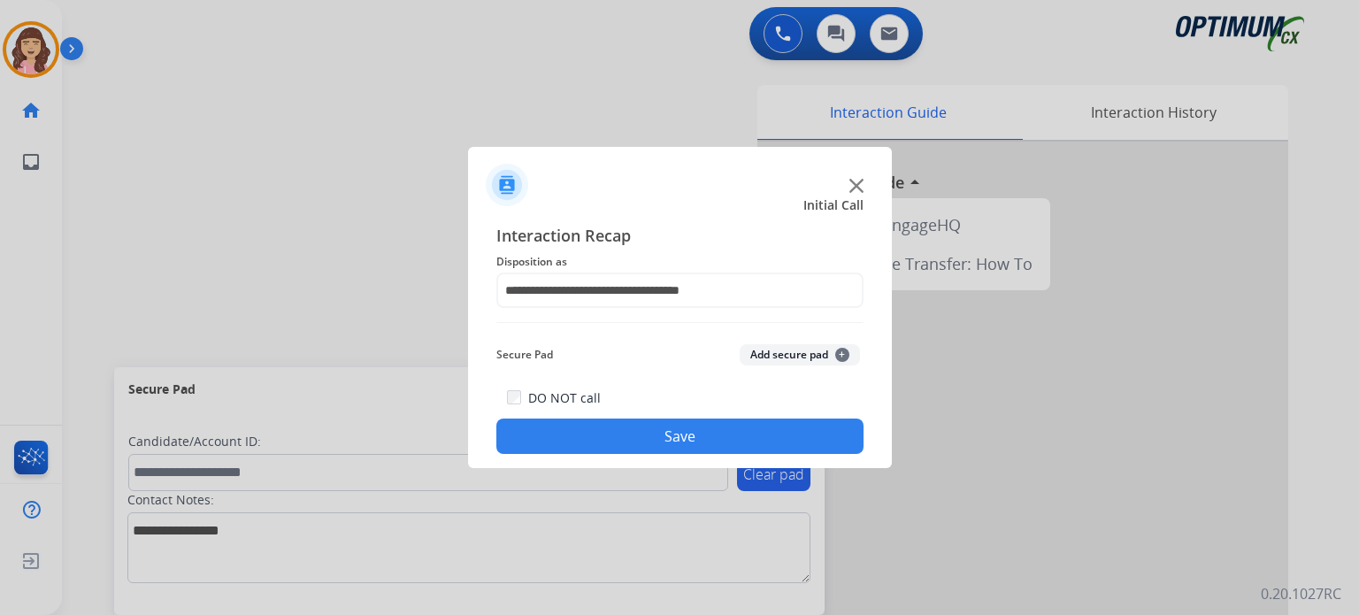
click at [675, 434] on button "Save" at bounding box center [679, 436] width 367 height 35
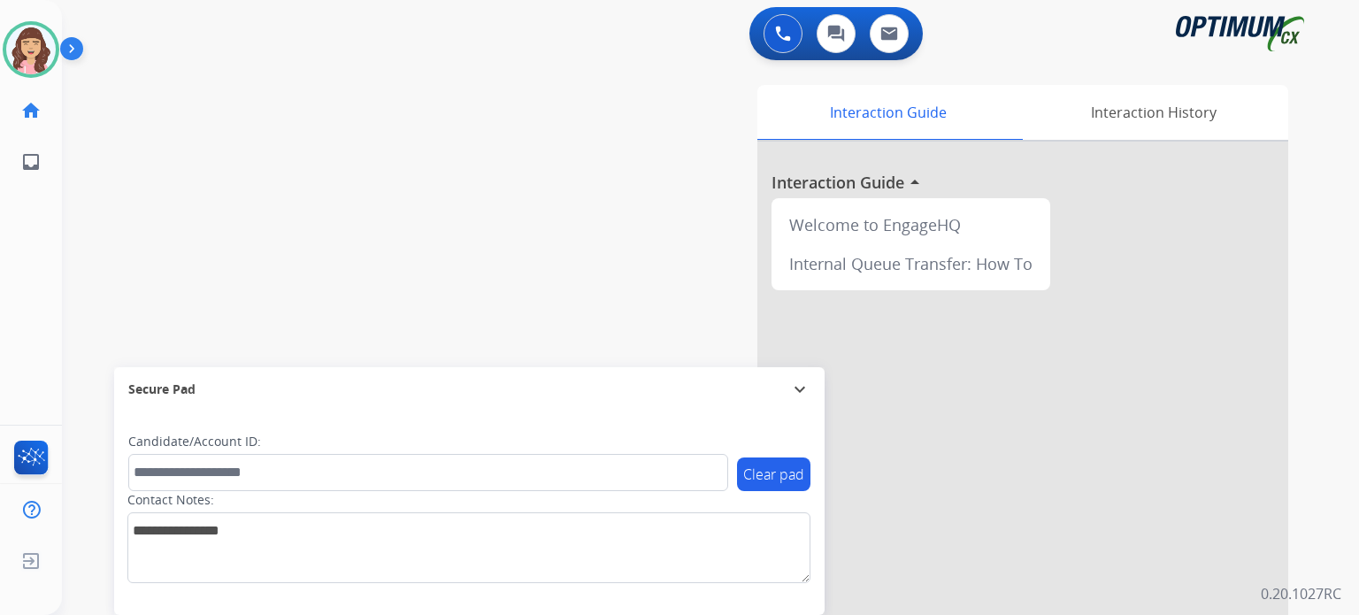
click at [317, 136] on div "swap_horiz Break voice bridge close_fullscreen Connect 3-Way Call merge_type Se…" at bounding box center [689, 433] width 1255 height 738
click at [29, 37] on img at bounding box center [31, 50] width 50 height 50
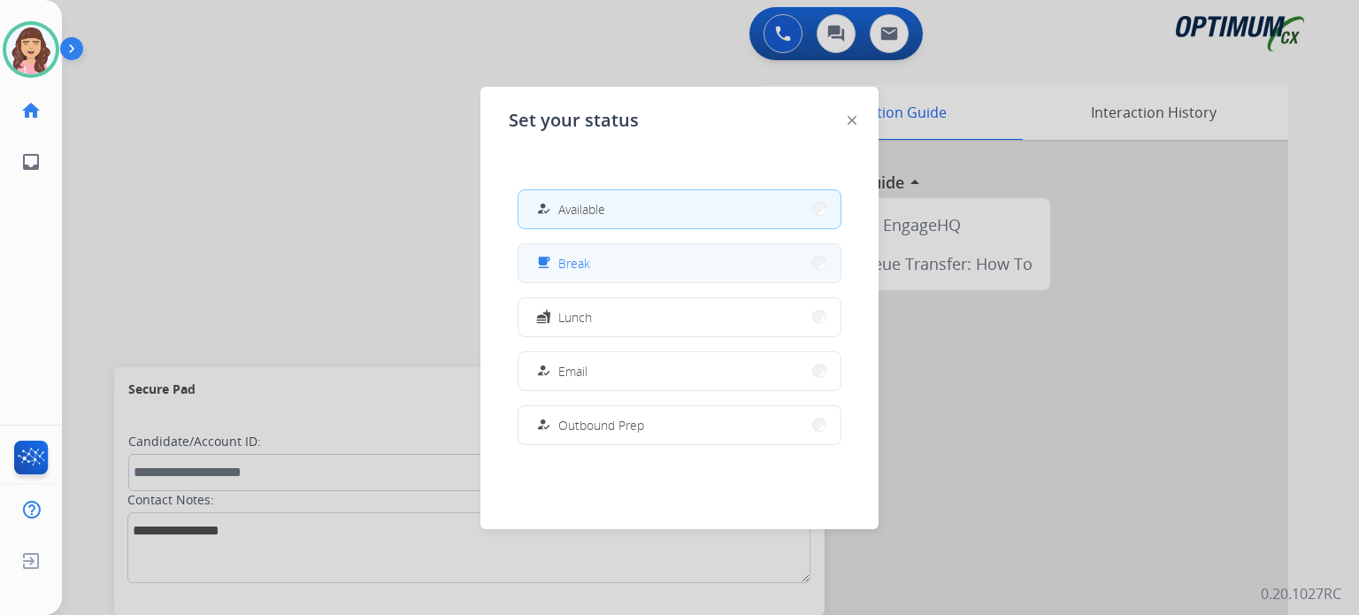
click at [556, 261] on div "free_breakfast" at bounding box center [546, 262] width 26 height 21
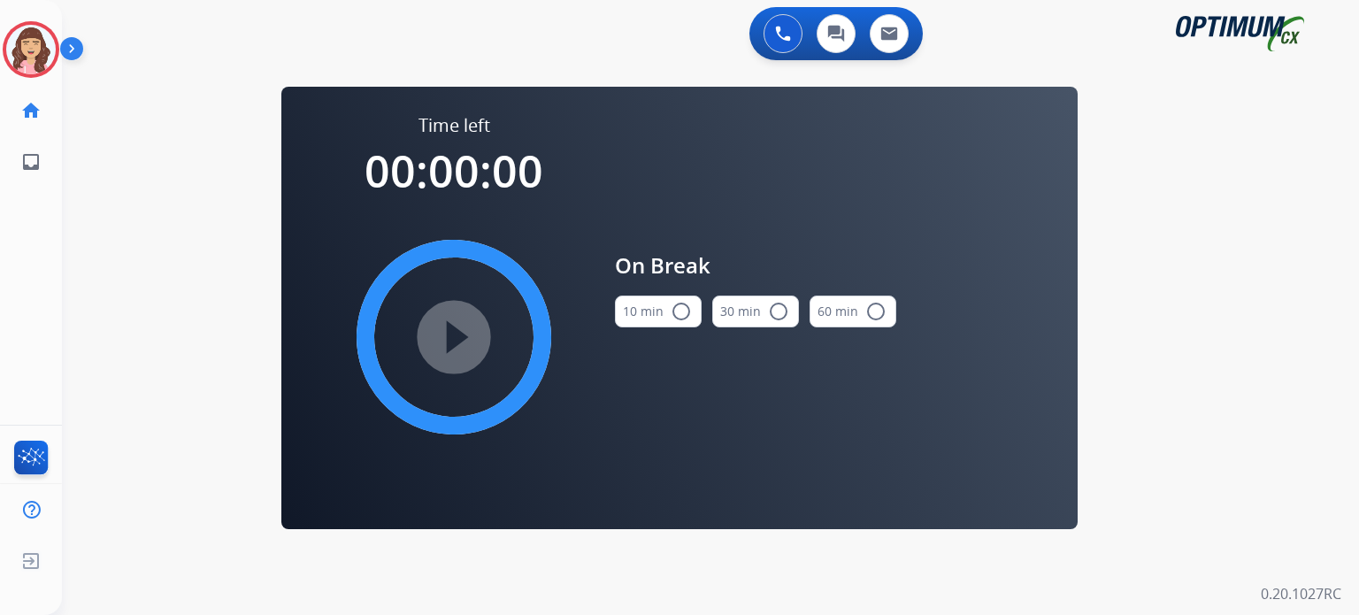
click at [672, 317] on mat-icon "radio_button_unchecked" at bounding box center [681, 311] width 21 height 21
click at [460, 337] on mat-icon "play_circle_filled" at bounding box center [453, 337] width 21 height 21
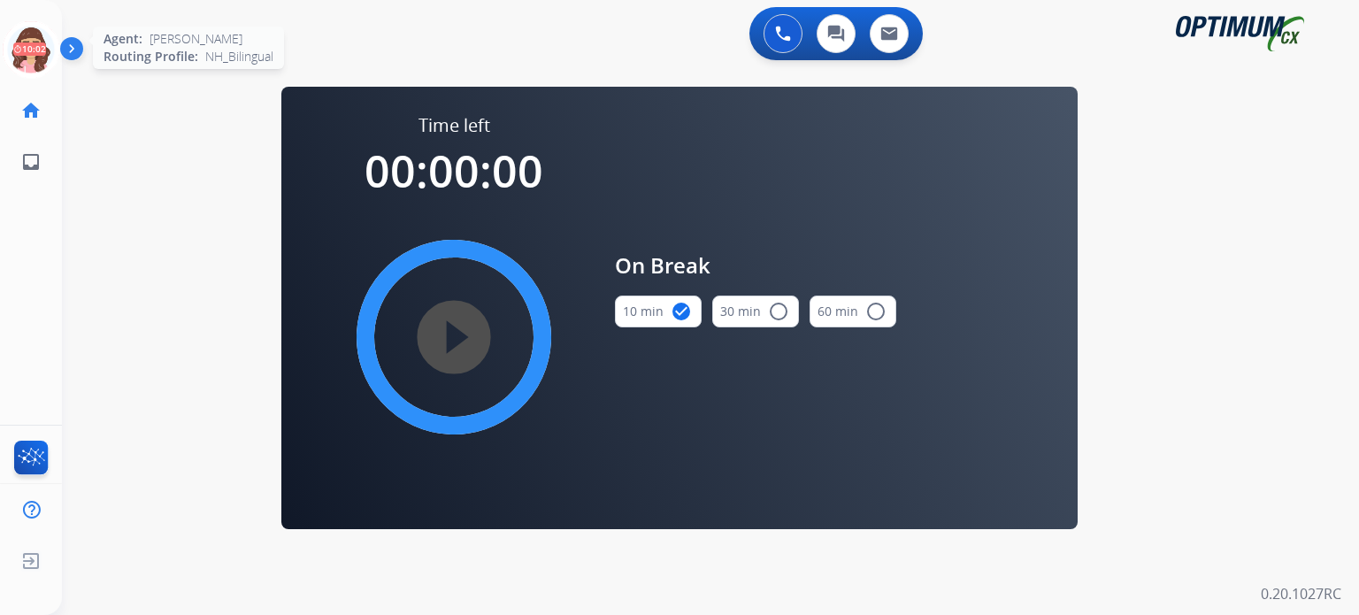
click at [19, 50] on icon at bounding box center [32, 50] width 58 height 58
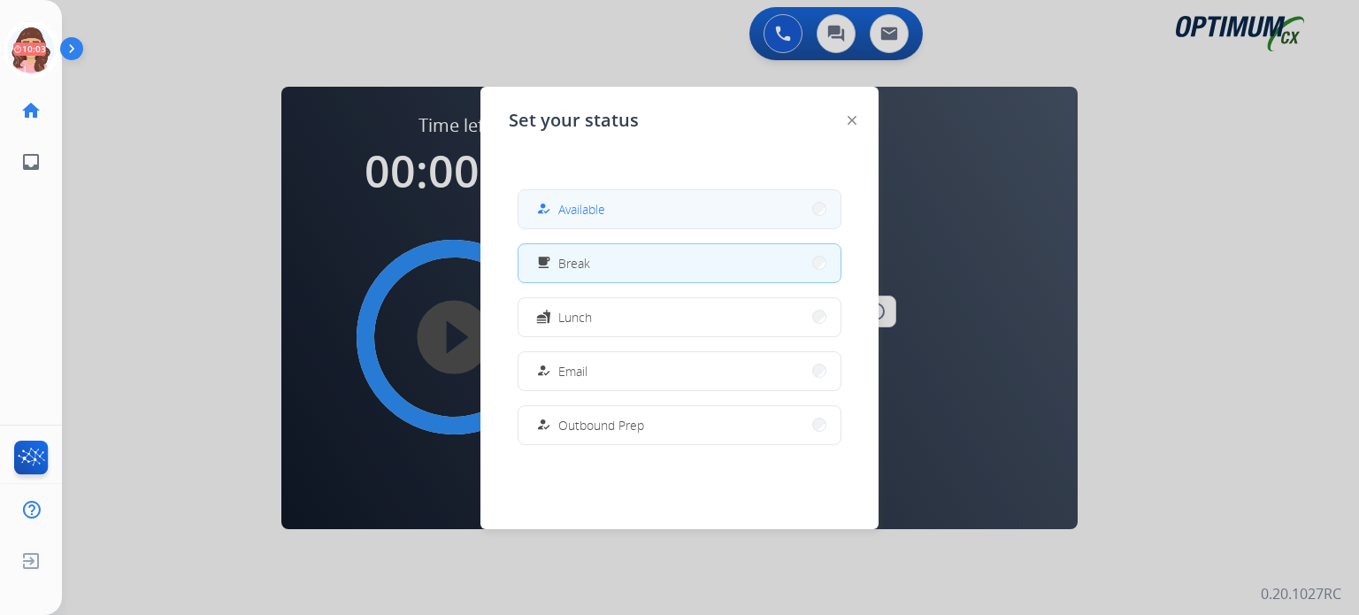
click at [585, 202] on span "Available" at bounding box center [581, 209] width 47 height 19
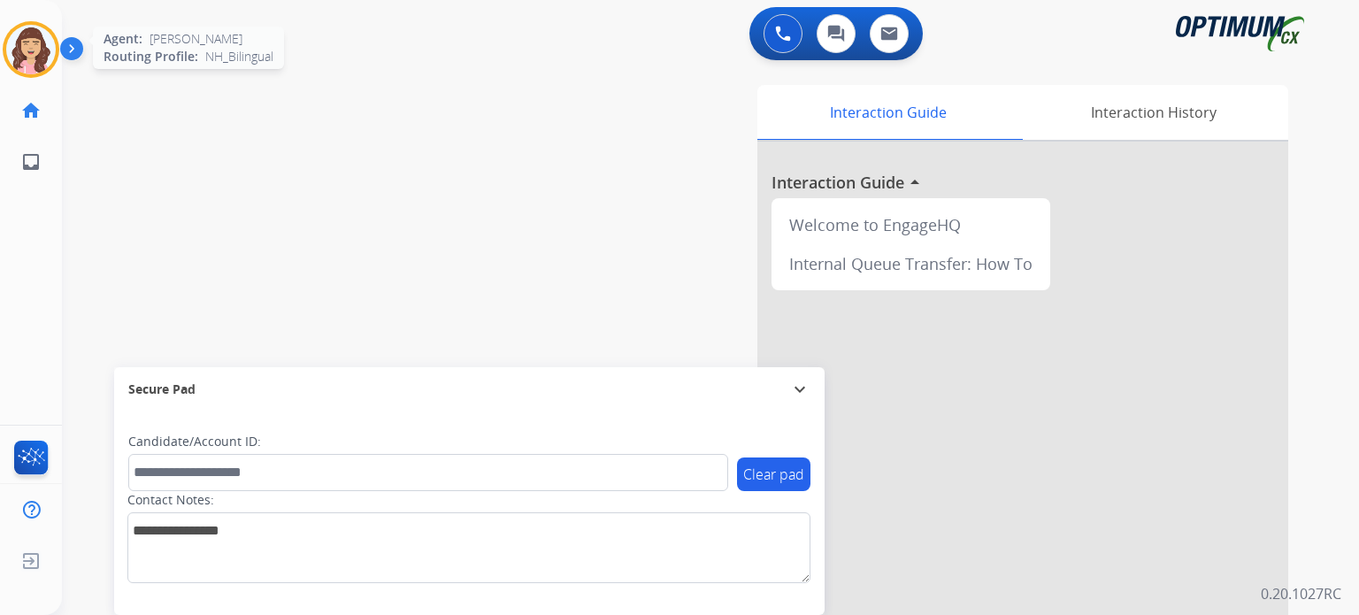
click at [23, 45] on img at bounding box center [31, 50] width 50 height 50
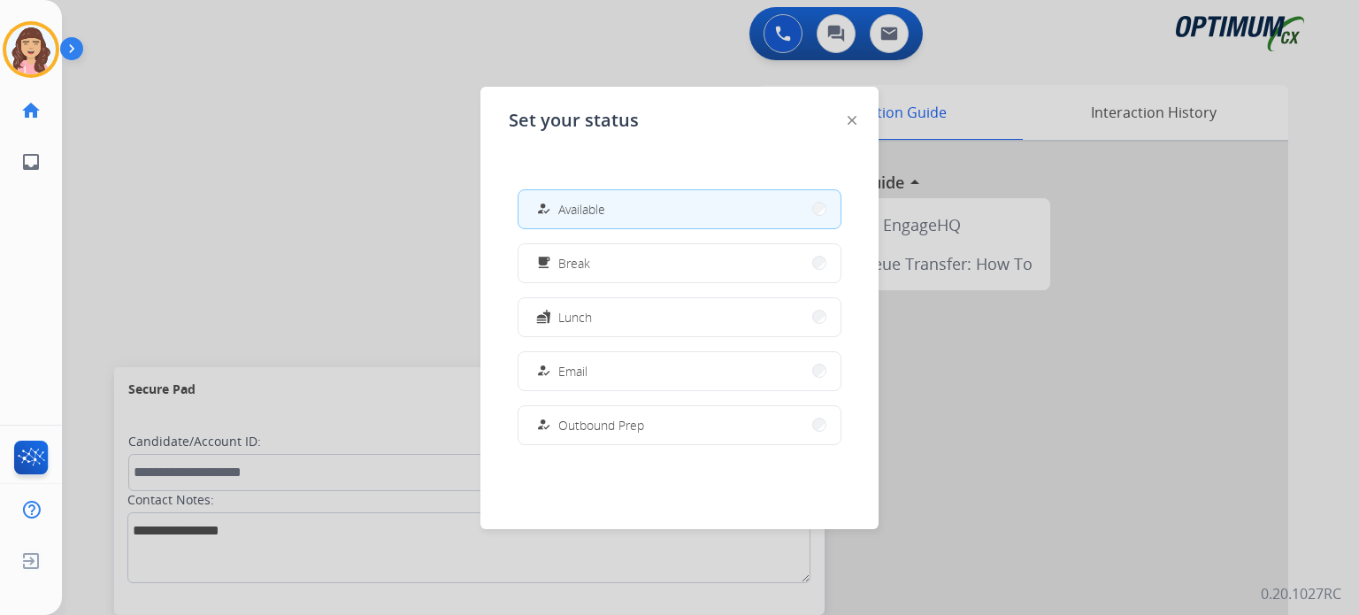
click at [260, 195] on div at bounding box center [679, 307] width 1359 height 615
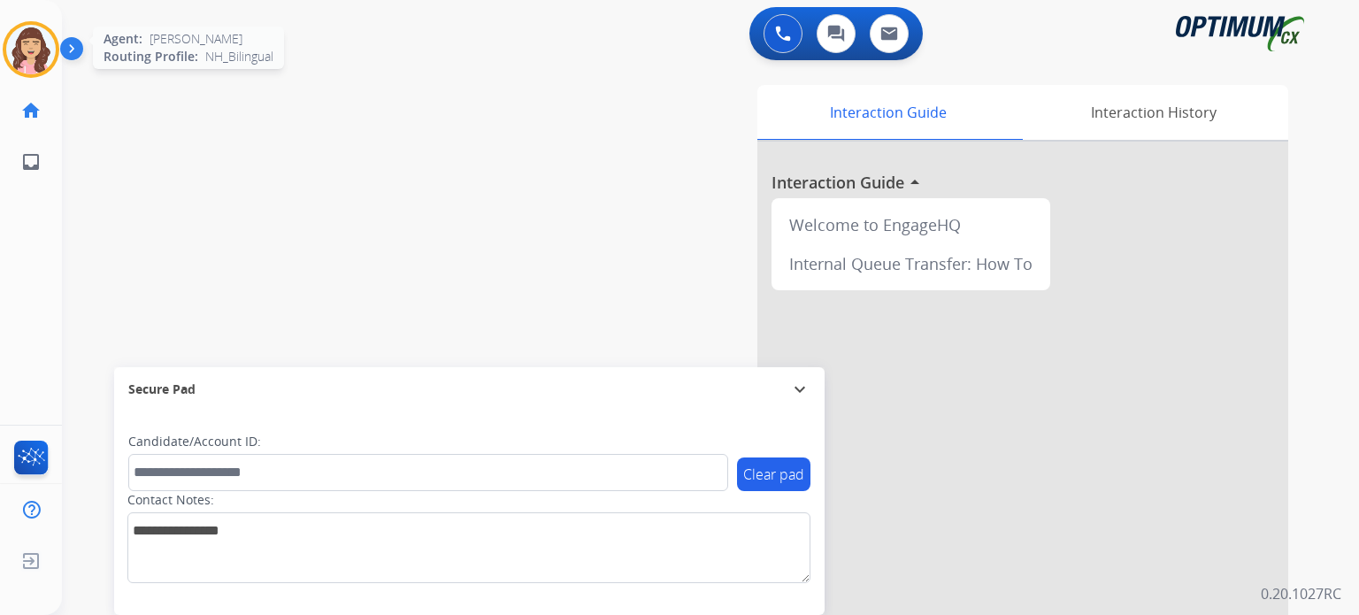
click at [27, 47] on img at bounding box center [31, 50] width 50 height 50
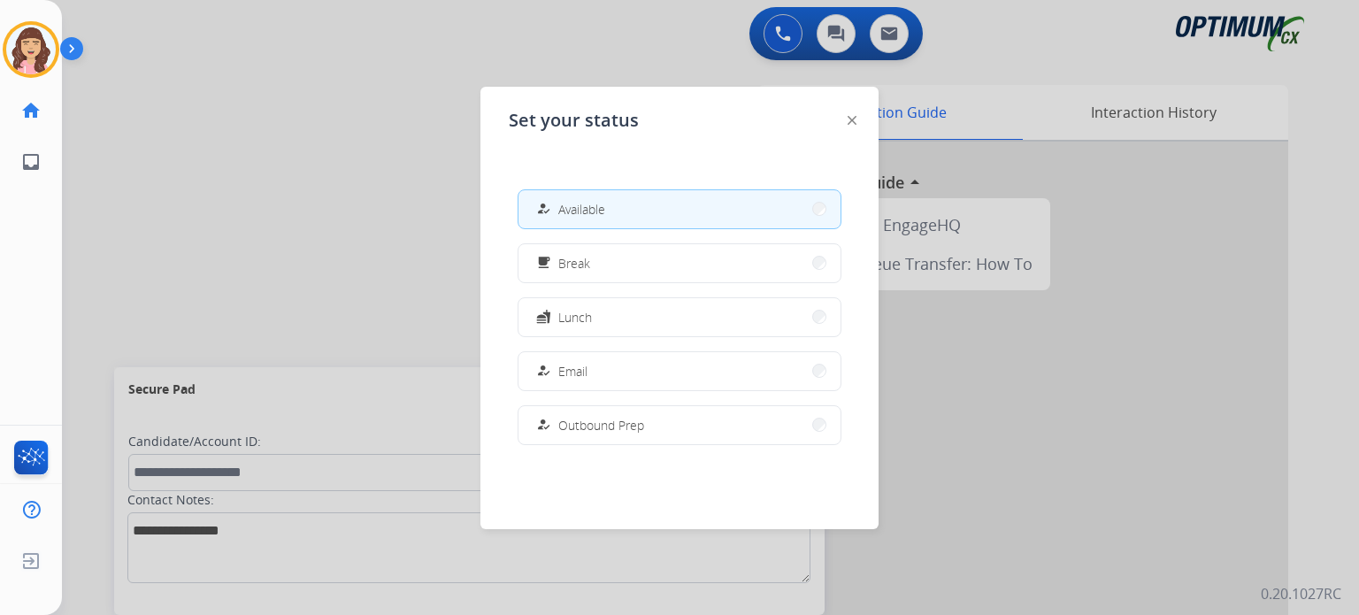
click at [314, 220] on div at bounding box center [679, 307] width 1359 height 615
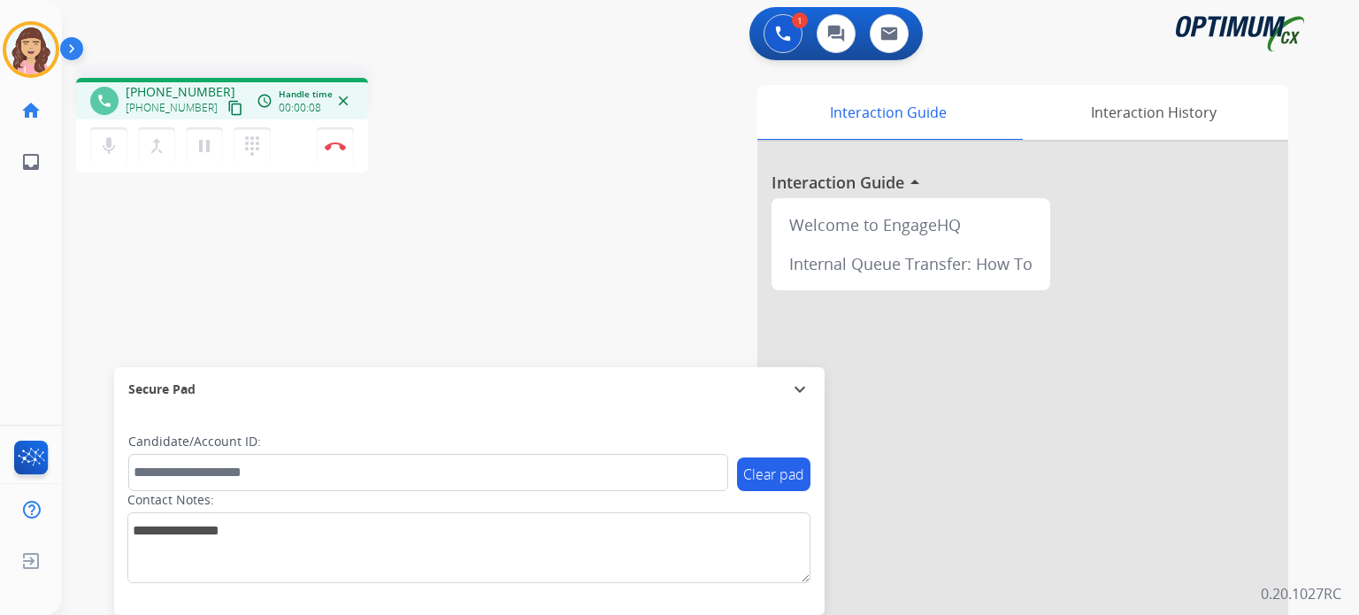
click at [227, 112] on mat-icon "content_copy" at bounding box center [235, 108] width 16 height 16
click at [102, 151] on mat-icon "mic" at bounding box center [108, 145] width 21 height 21
click at [102, 151] on mat-icon "mic_off" at bounding box center [108, 145] width 21 height 21
click at [114, 142] on mat-icon "mic" at bounding box center [108, 145] width 21 height 21
click at [114, 142] on mat-icon "mic_off" at bounding box center [108, 145] width 21 height 21
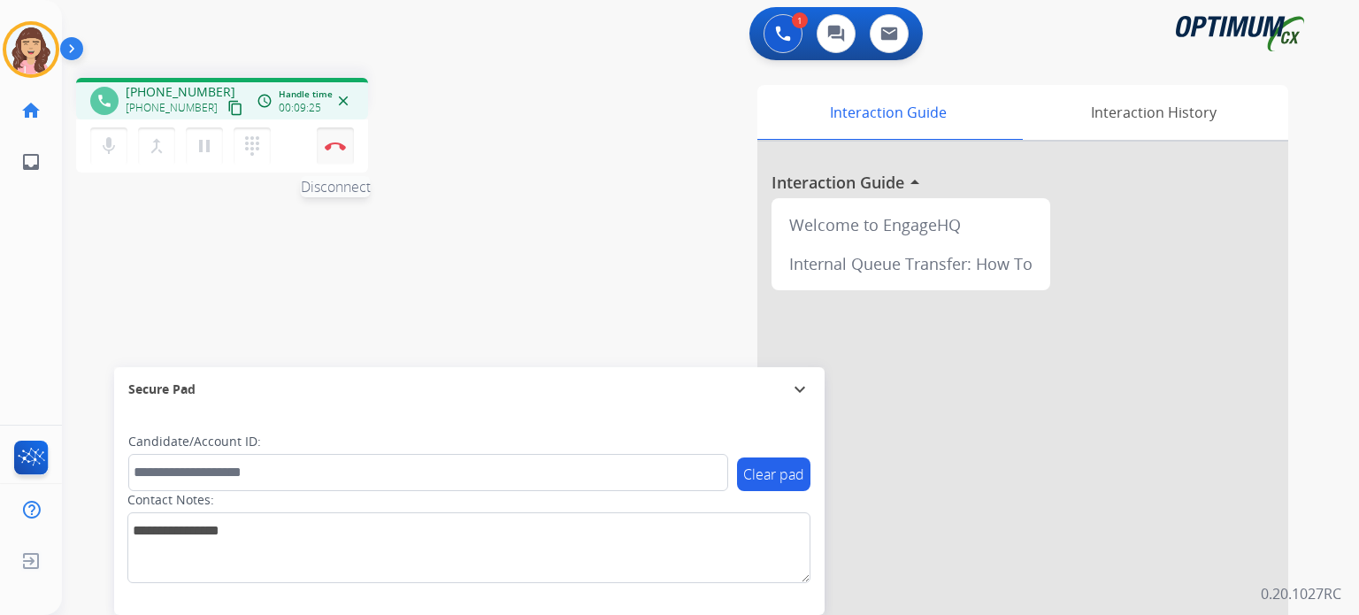
click at [335, 150] on img at bounding box center [335, 146] width 21 height 9
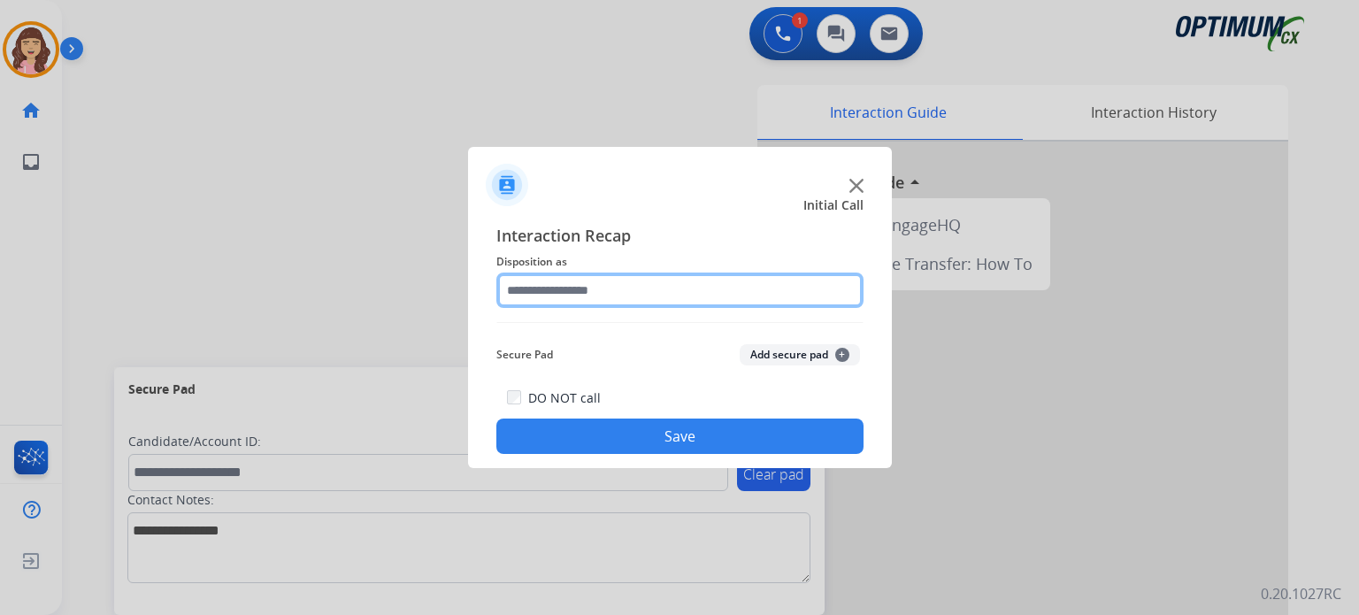
click at [602, 296] on input "text" at bounding box center [679, 290] width 367 height 35
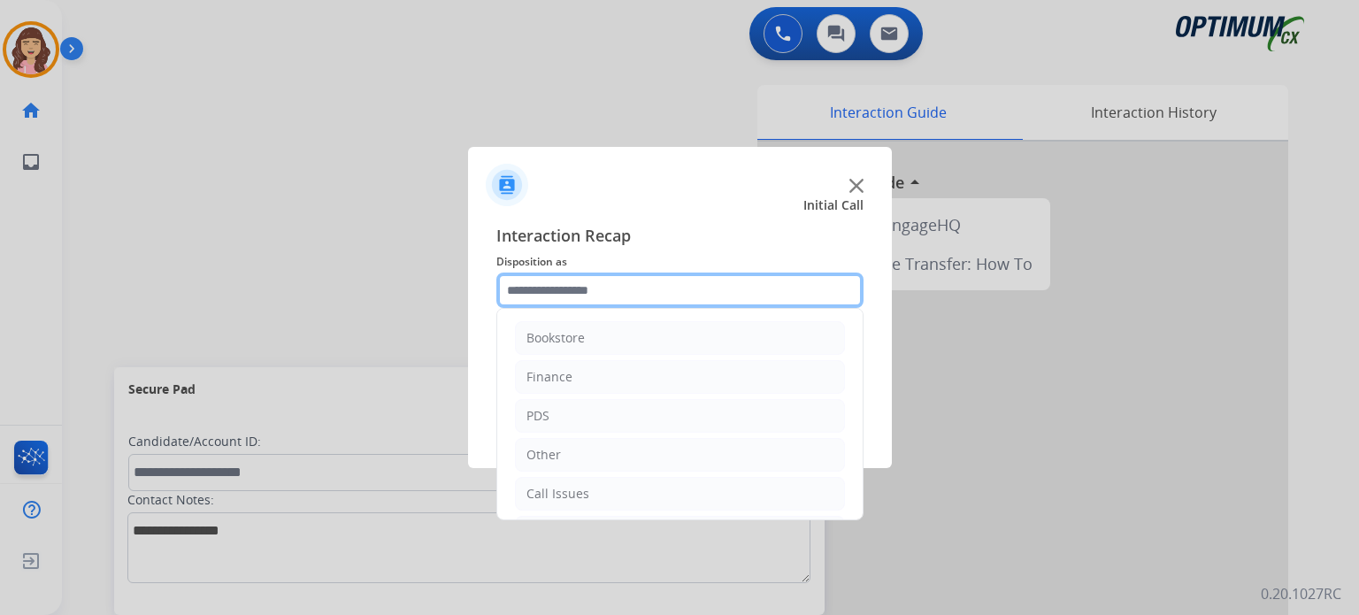
scroll to position [117, 0]
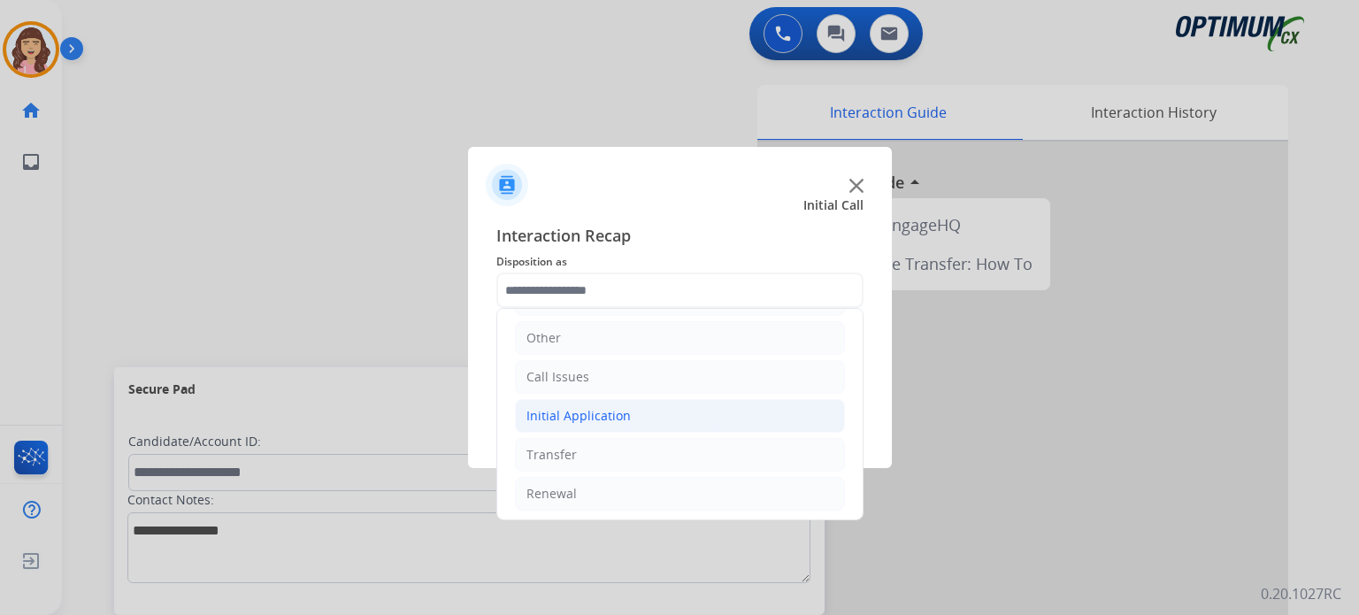
click at [646, 417] on li "Initial Application" at bounding box center [680, 416] width 330 height 34
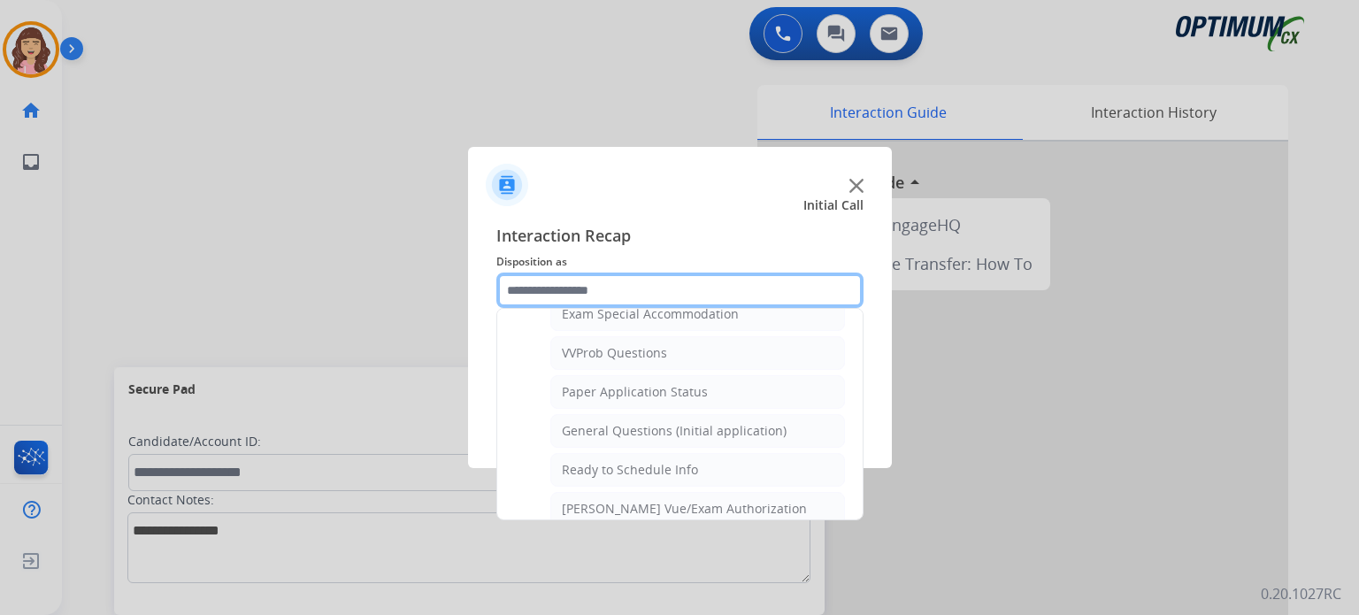
scroll to position [920, 0]
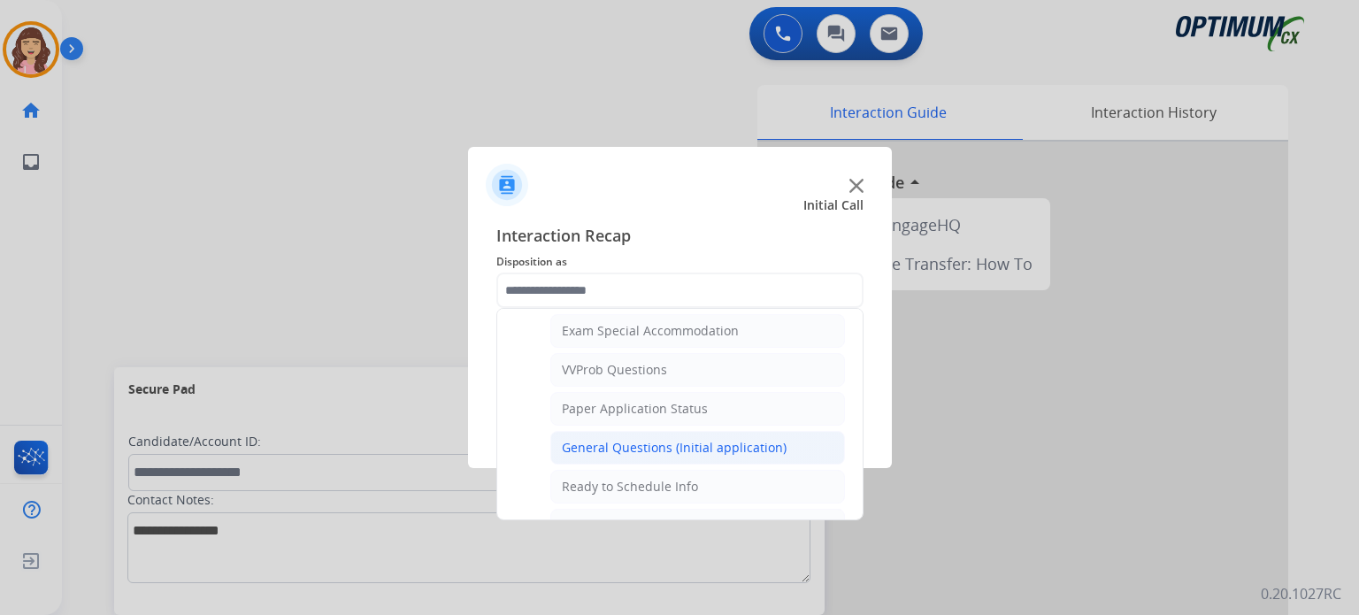
click at [706, 445] on div "General Questions (Initial application)" at bounding box center [674, 448] width 225 height 18
type input "**********"
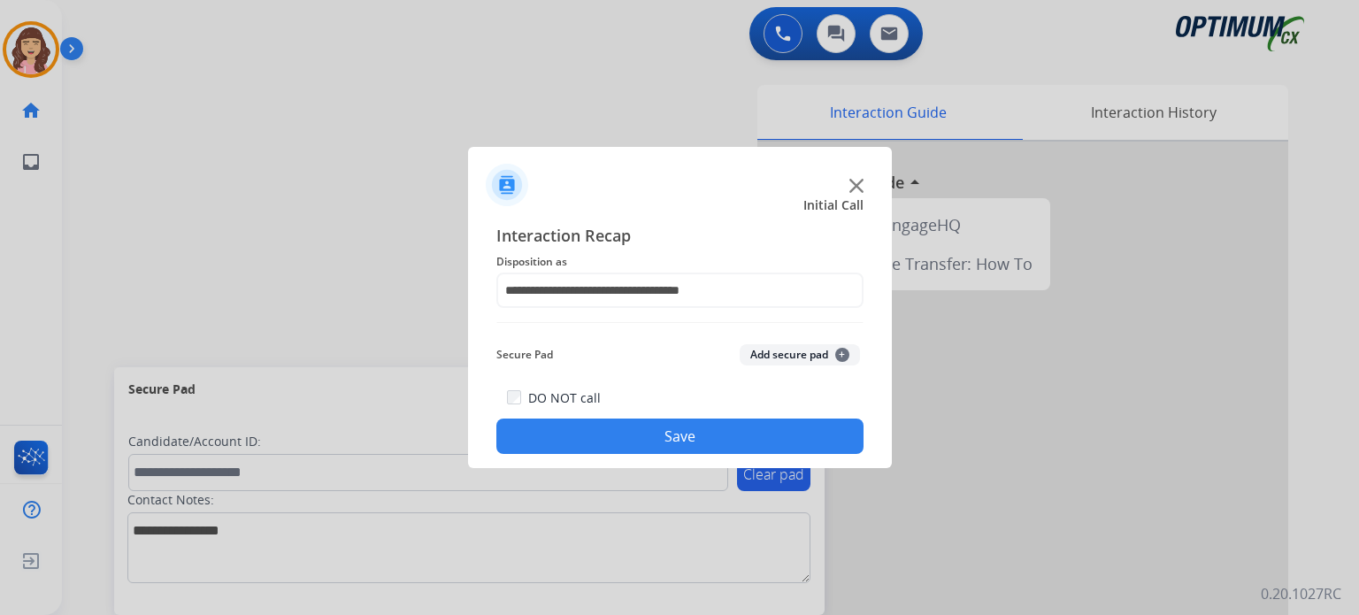
click at [669, 445] on button "Save" at bounding box center [679, 436] width 367 height 35
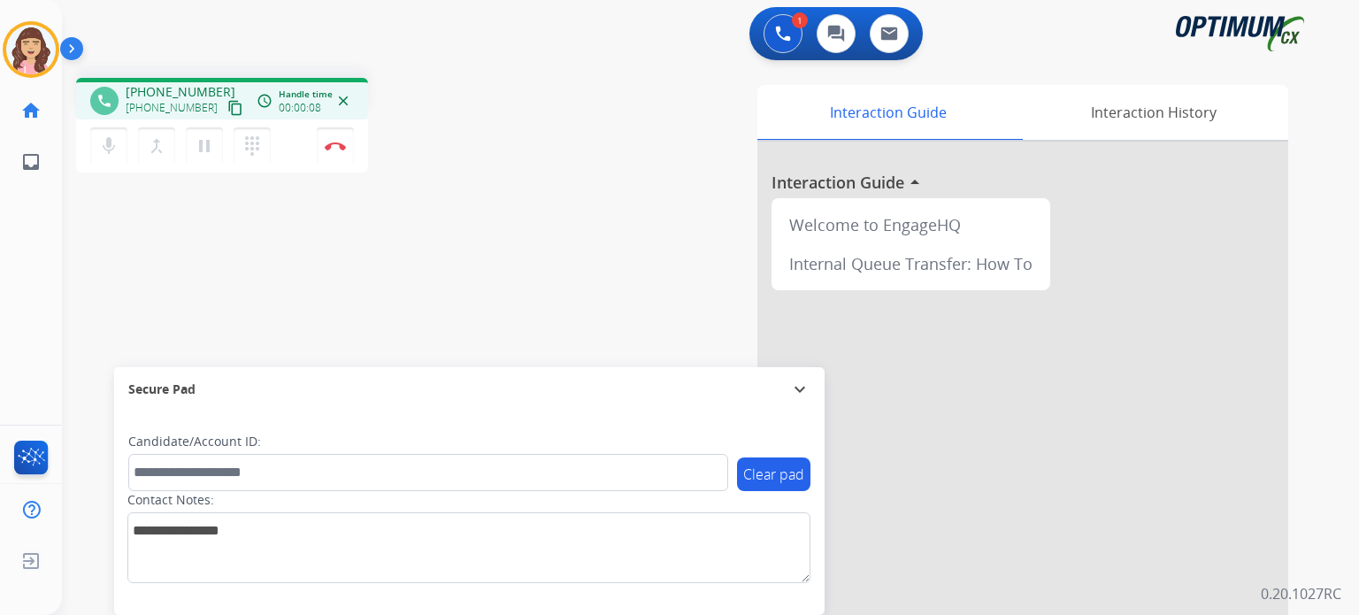
click at [227, 109] on mat-icon "content_copy" at bounding box center [235, 108] width 16 height 16
click at [339, 142] on img at bounding box center [335, 146] width 21 height 9
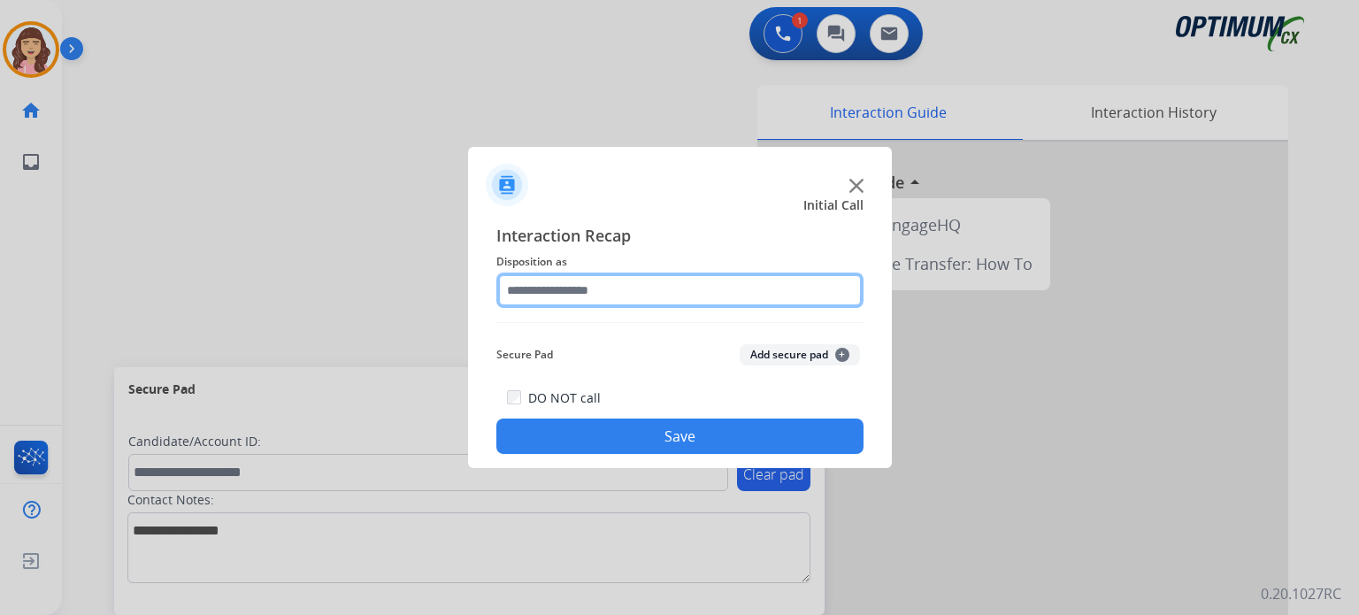
click at [641, 294] on input "text" at bounding box center [679, 290] width 367 height 35
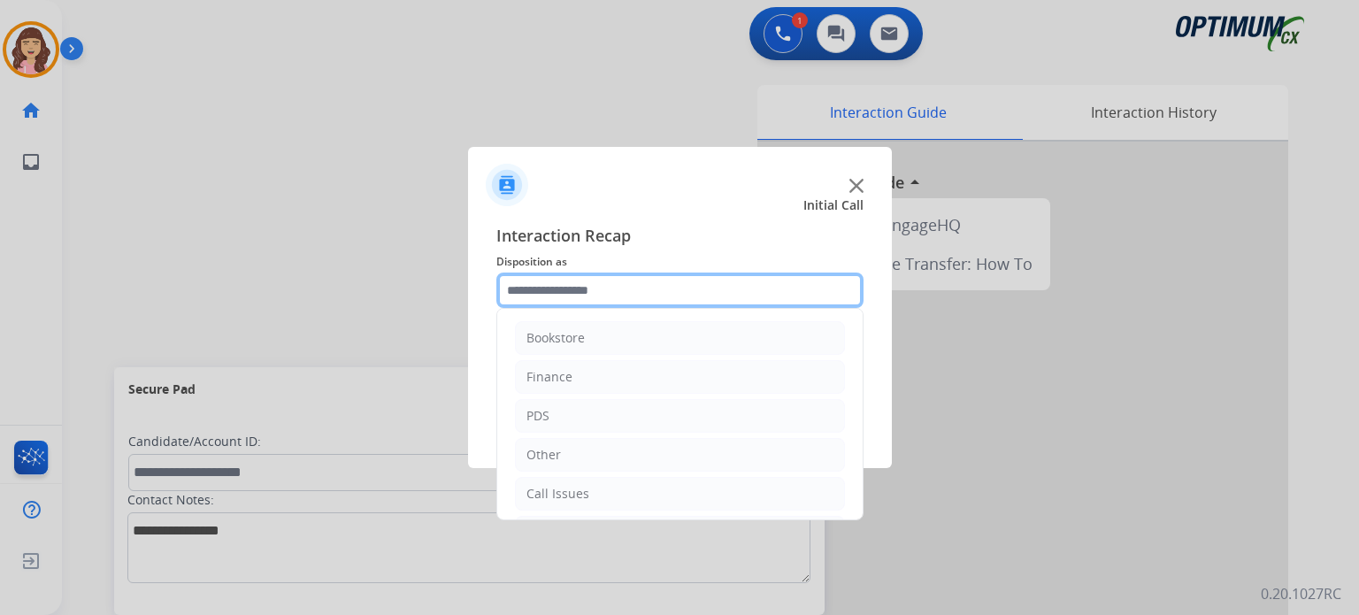
scroll to position [117, 0]
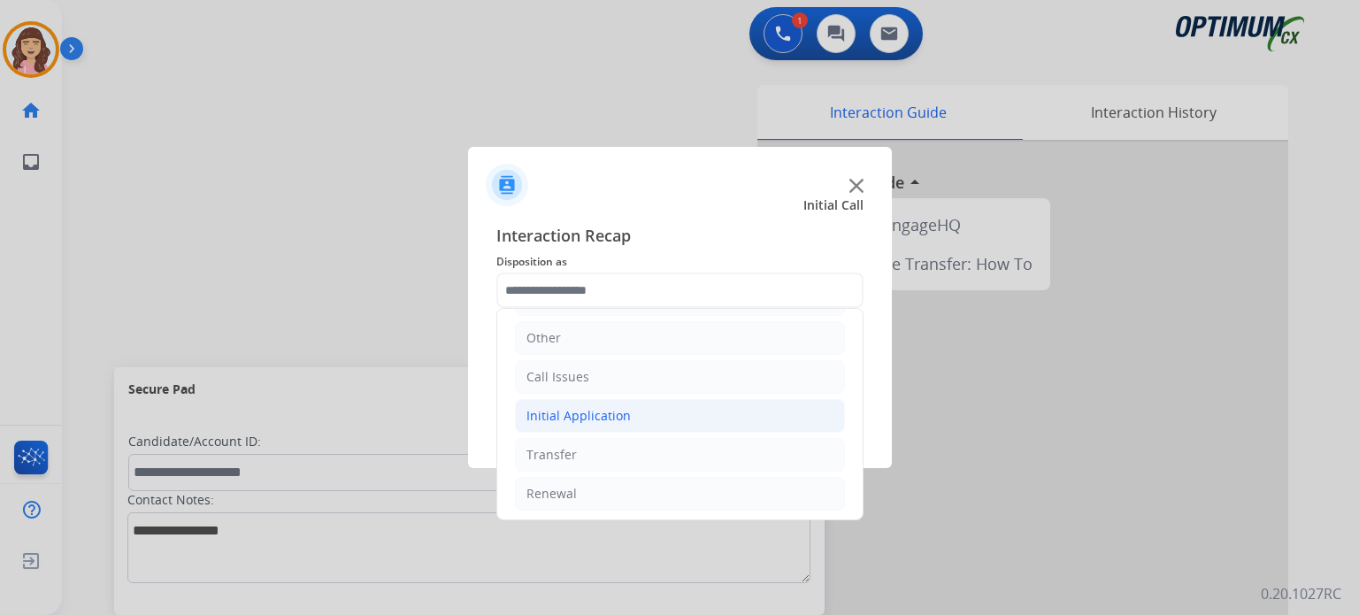
click at [636, 415] on li "Initial Application" at bounding box center [680, 416] width 330 height 34
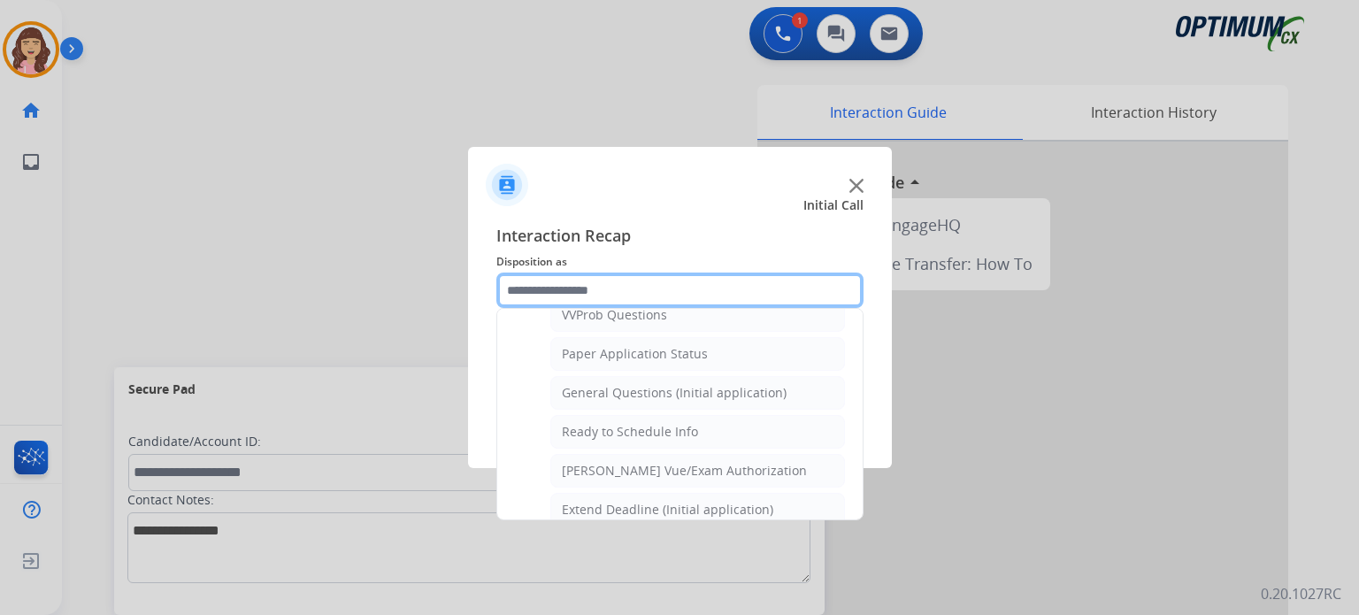
scroll to position [963, 0]
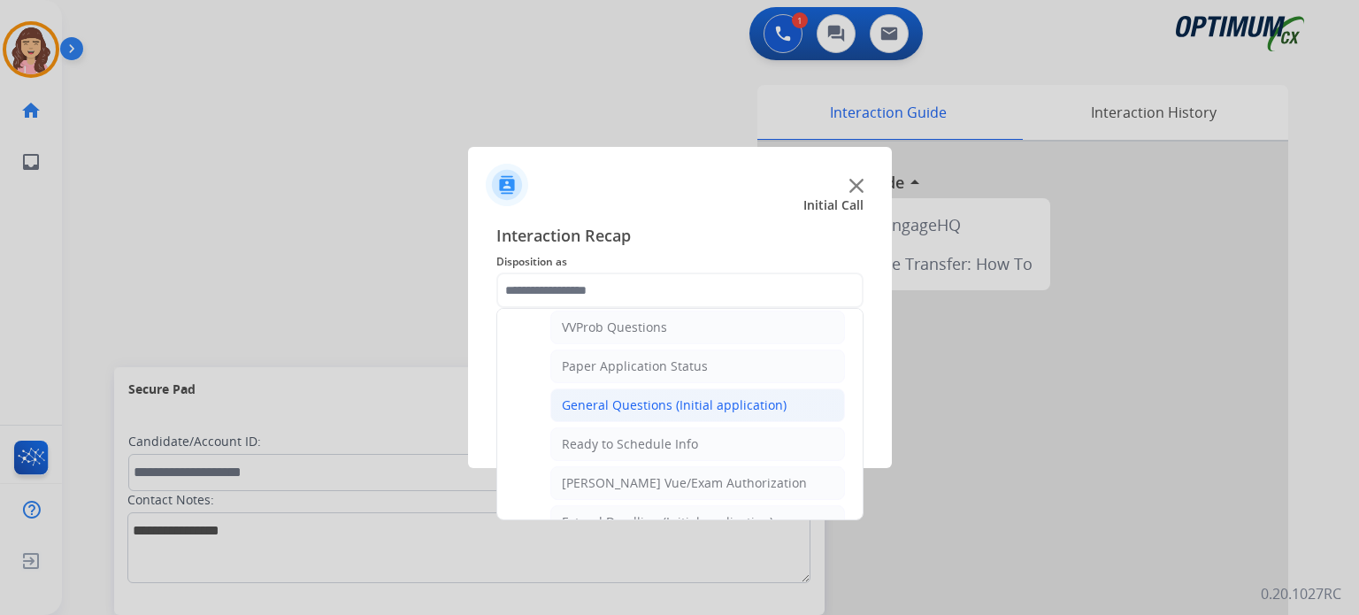
click at [678, 396] on div "General Questions (Initial application)" at bounding box center [674, 405] width 225 height 18
type input "**********"
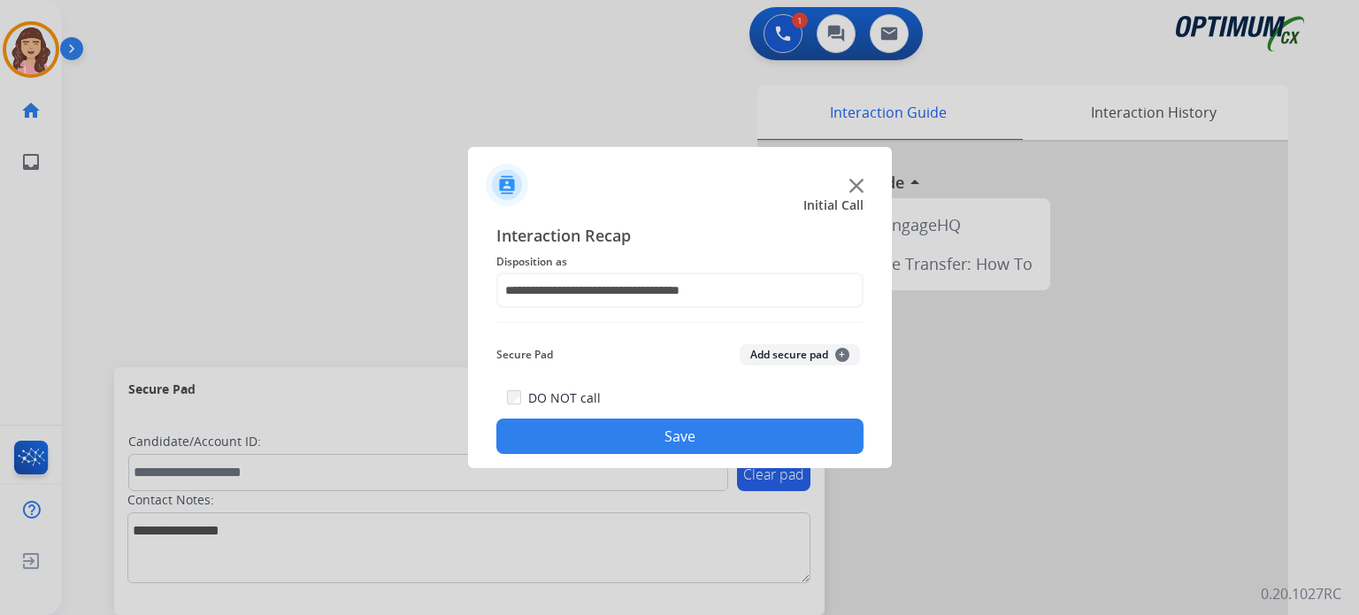
click at [658, 434] on button "Save" at bounding box center [679, 436] width 367 height 35
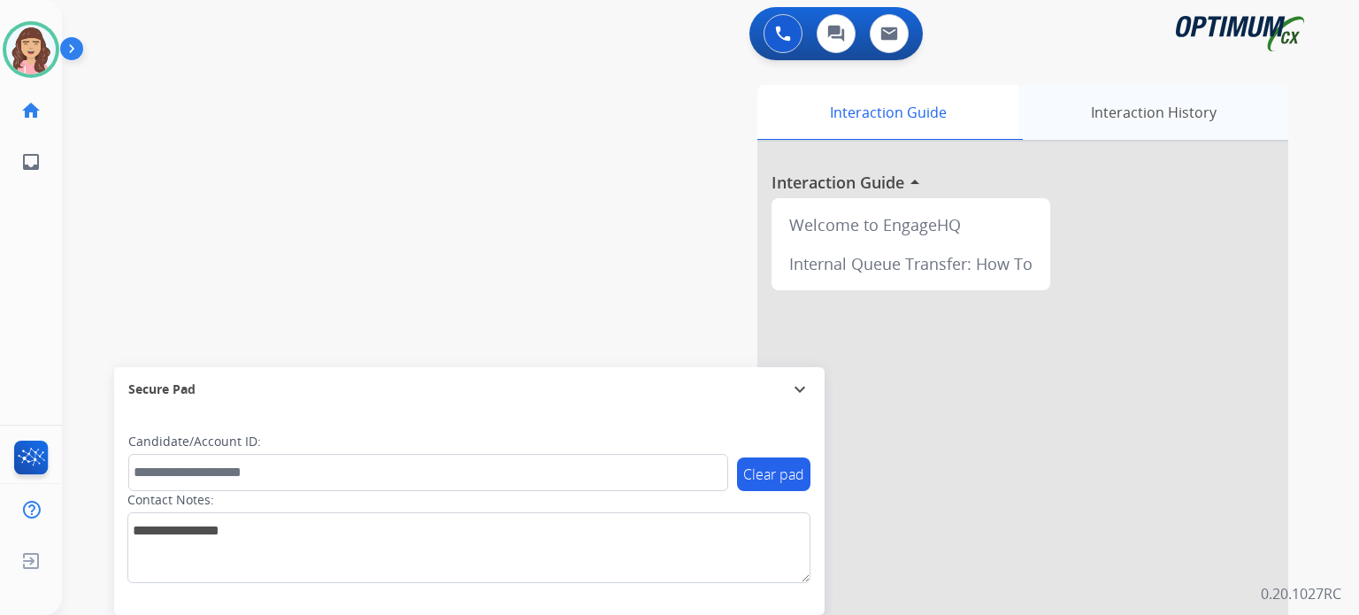
click at [1115, 114] on div "Interaction History" at bounding box center [1153, 112] width 270 height 55
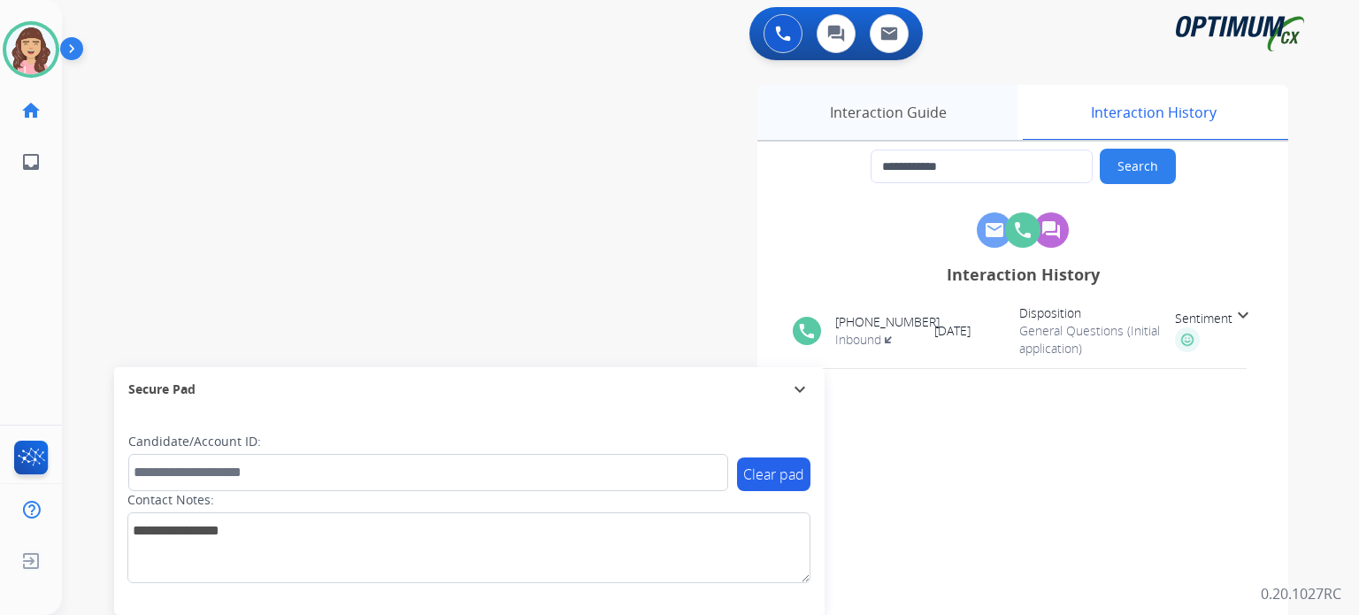
click at [846, 120] on div "Interaction Guide" at bounding box center [887, 112] width 261 height 55
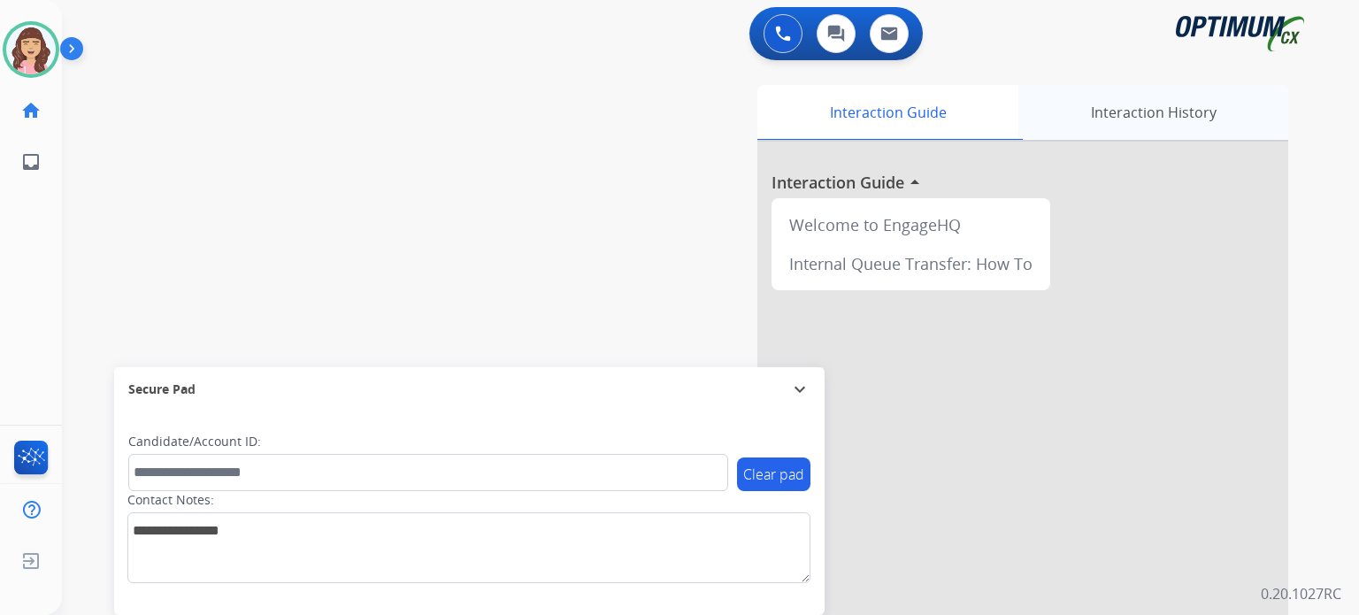
click at [1103, 122] on div "Interaction History" at bounding box center [1153, 112] width 270 height 55
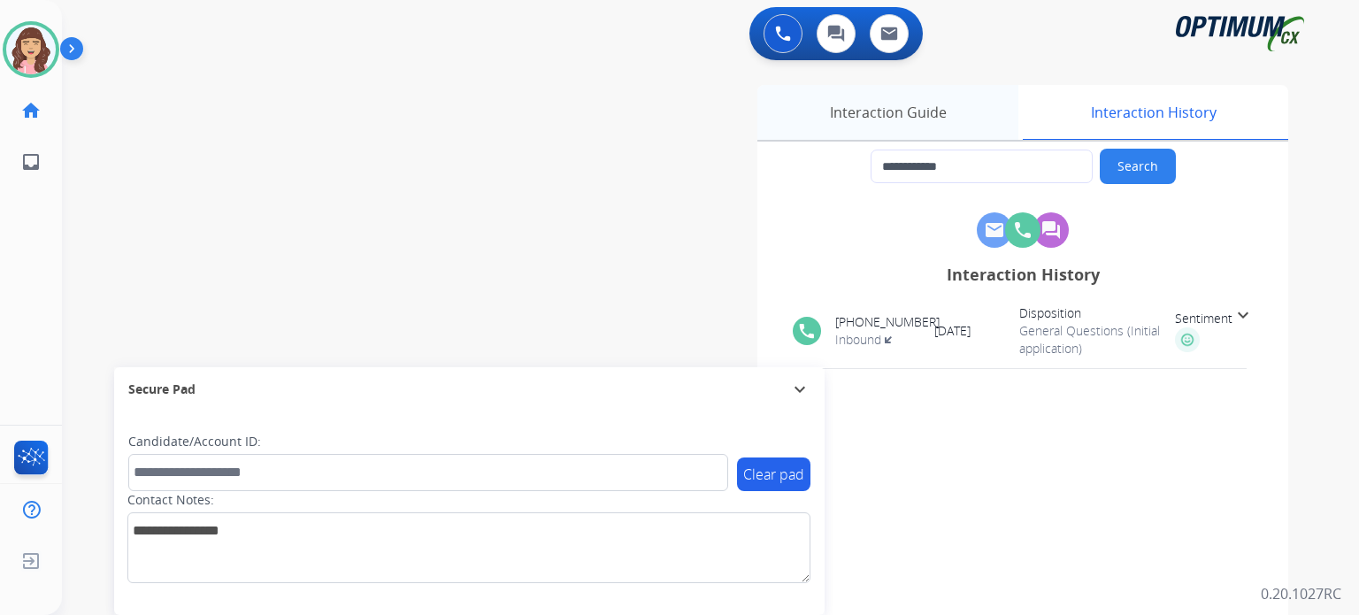
click at [845, 110] on div "Interaction Guide" at bounding box center [887, 112] width 261 height 55
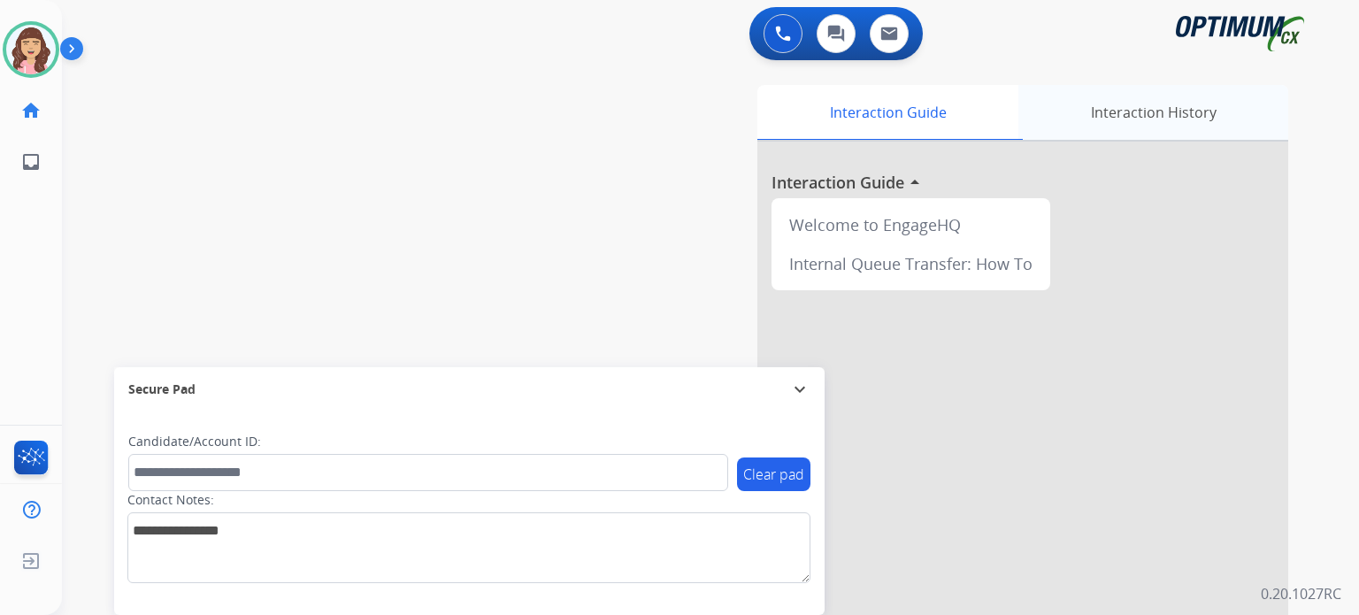
click at [1116, 109] on div "Interaction History" at bounding box center [1153, 112] width 270 height 55
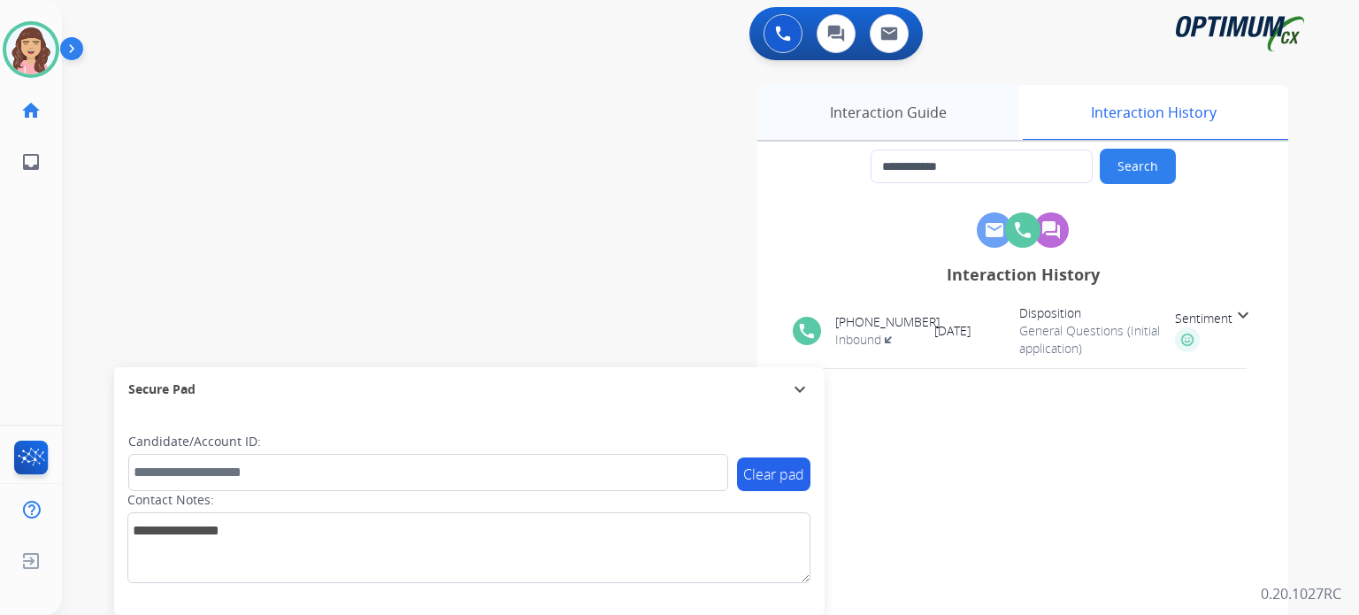
click at [912, 123] on div "Interaction Guide" at bounding box center [887, 112] width 261 height 55
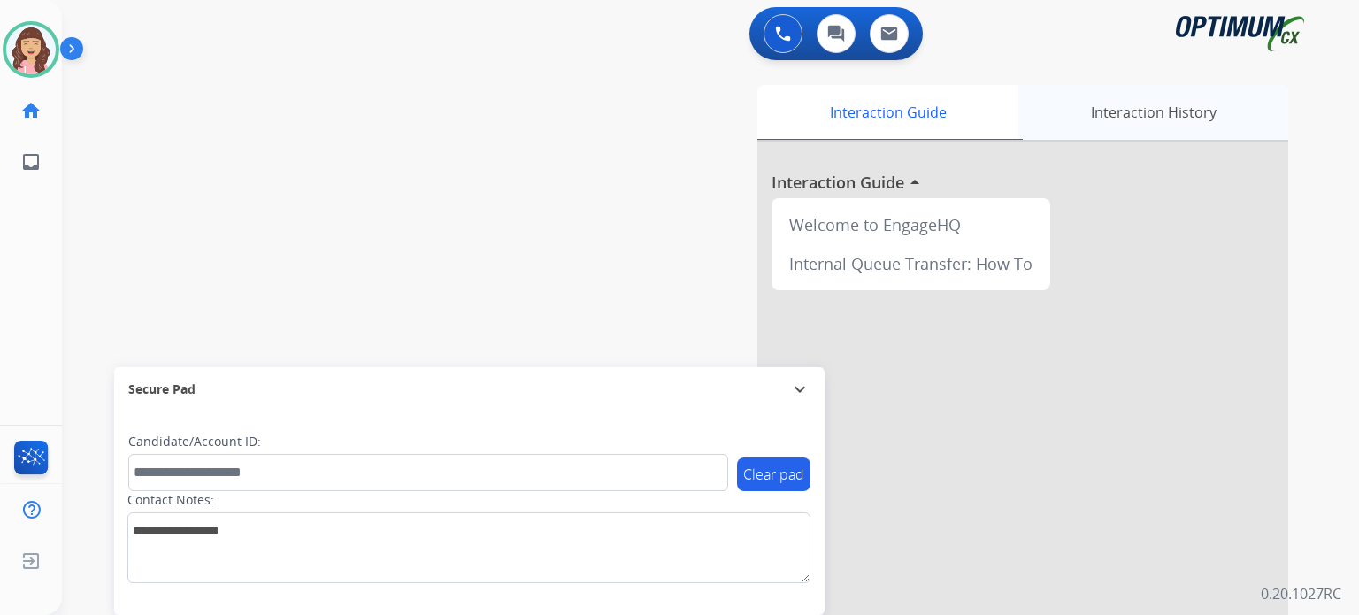
click at [1161, 116] on div "Interaction History" at bounding box center [1153, 112] width 270 height 55
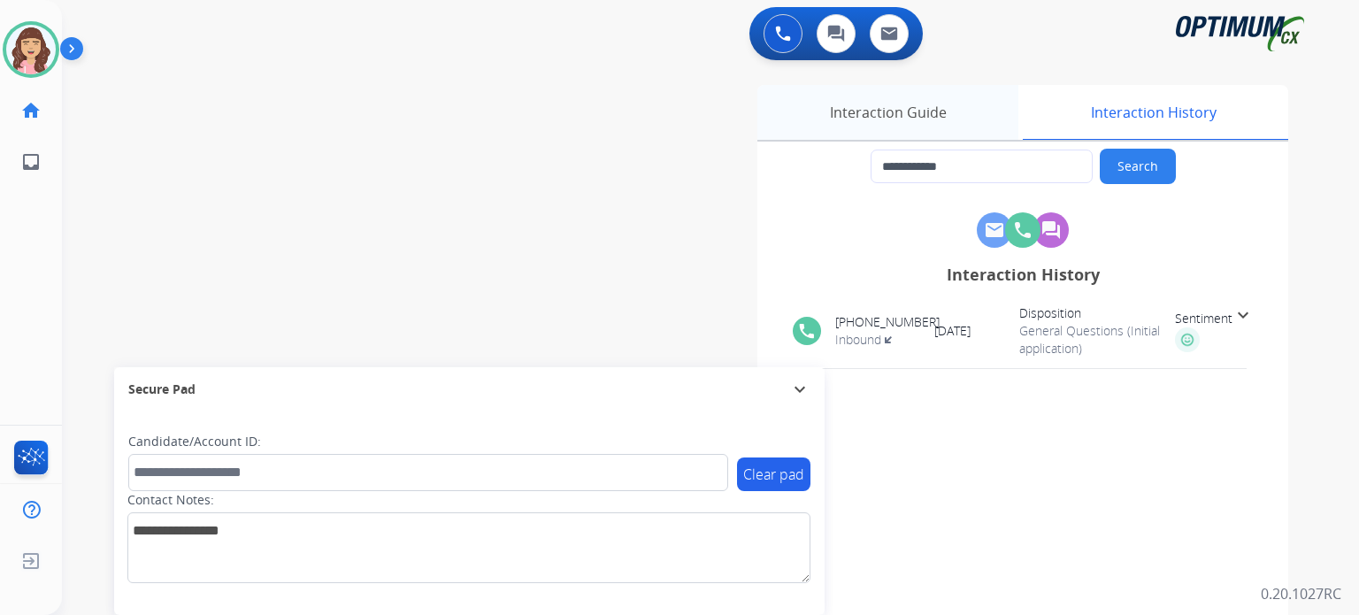
click at [901, 132] on div "Interaction Guide" at bounding box center [887, 112] width 261 height 55
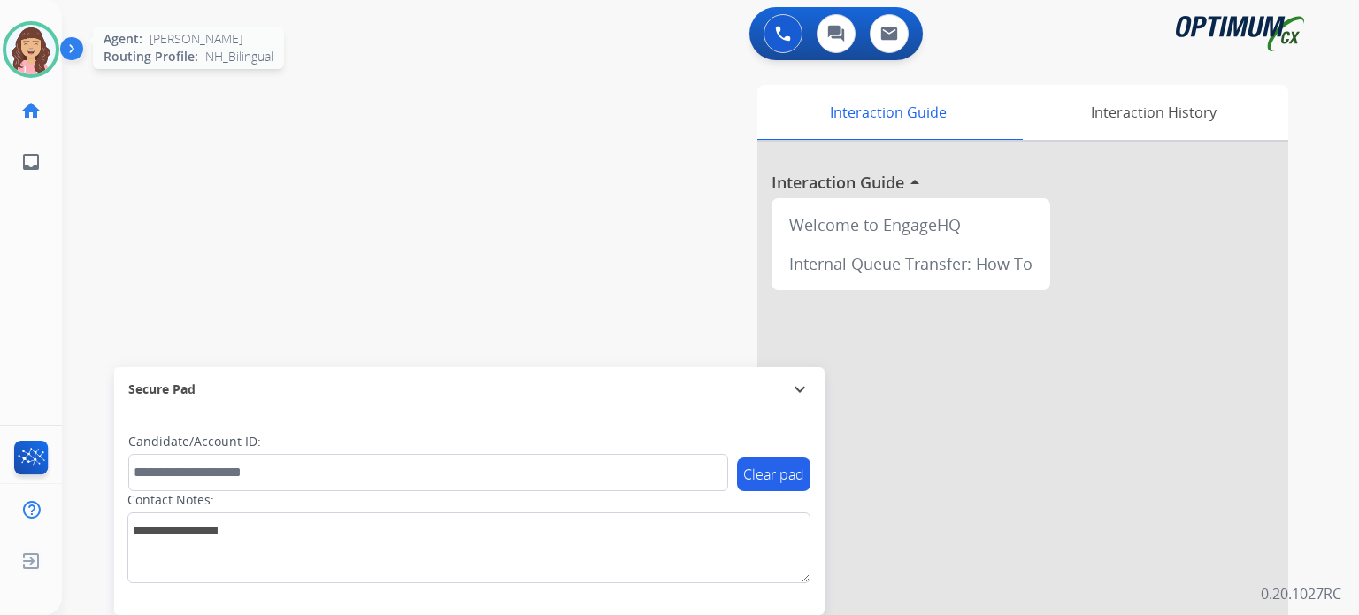
click at [44, 52] on img at bounding box center [31, 50] width 50 height 50
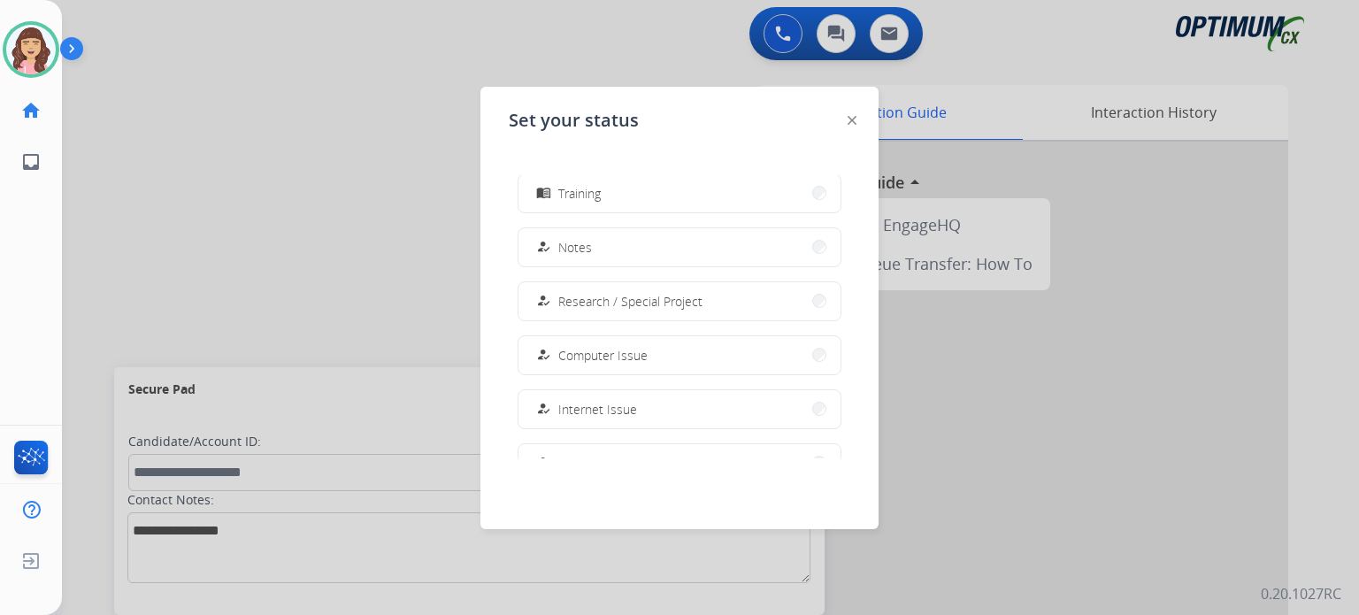
scroll to position [441, 0]
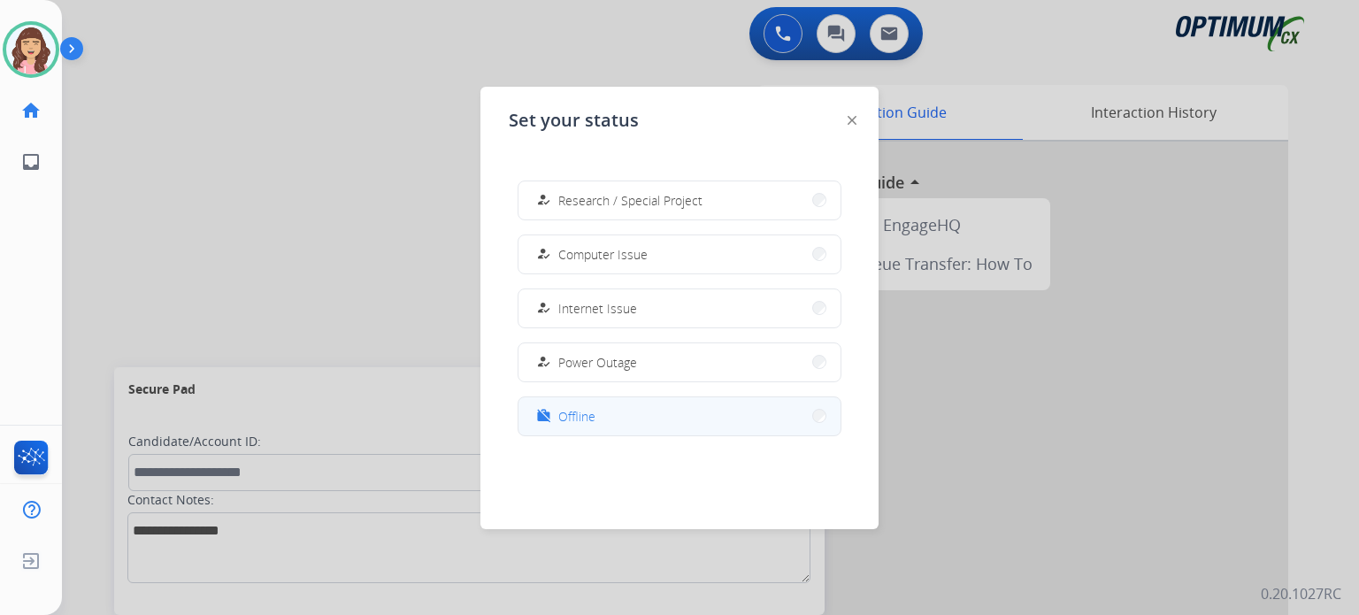
click at [657, 414] on button "work_off Offline" at bounding box center [680, 416] width 322 height 38
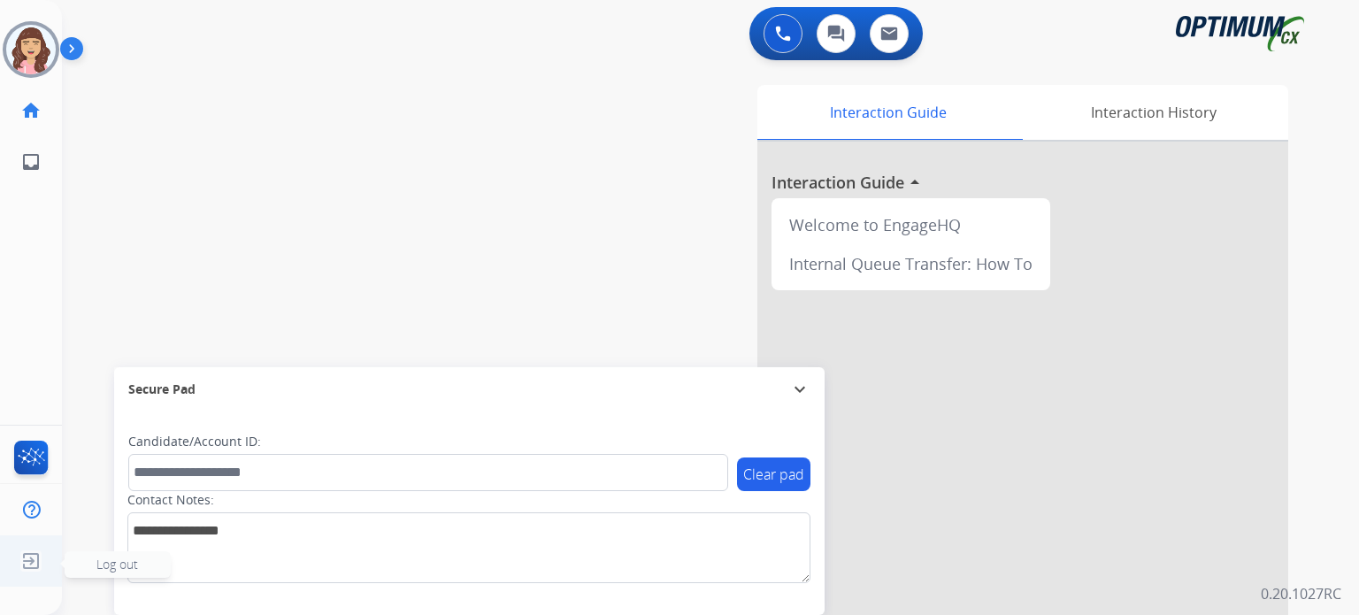
click at [21, 561] on img at bounding box center [31, 561] width 32 height 34
